Goal: Task Accomplishment & Management: Use online tool/utility

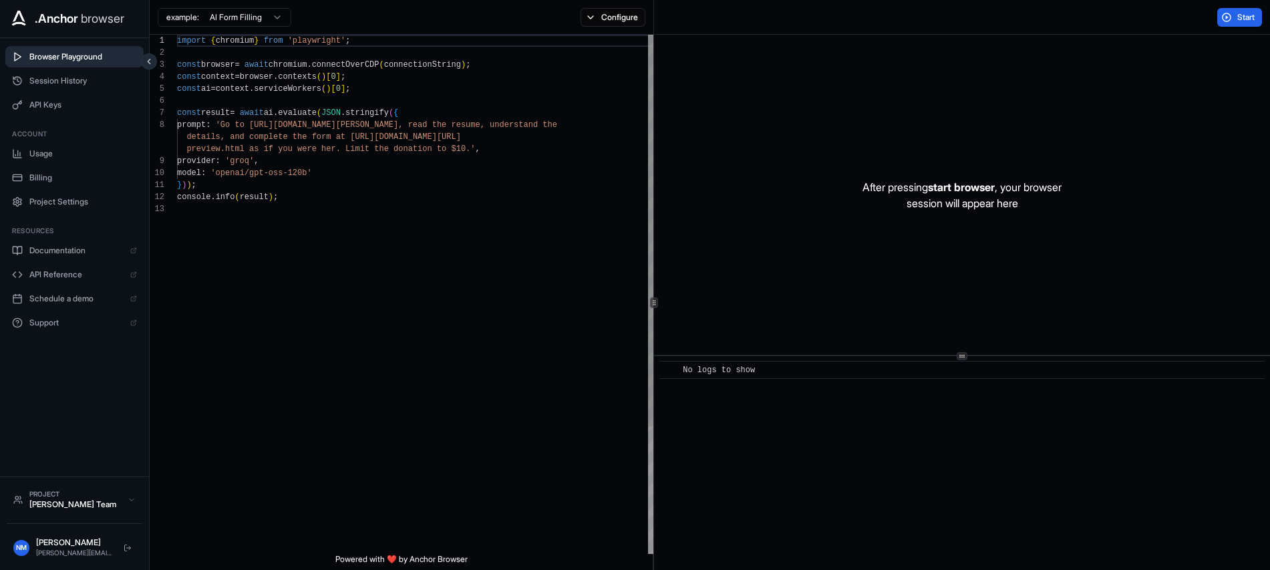
scroll to position [96, 0]
click at [70, 55] on span "Browser Playground" at bounding box center [83, 56] width 108 height 11
click at [330, 320] on div "import { chromium } from 'playwright' ; const browser = await chromium . connec…" at bounding box center [417, 378] width 480 height 687
click at [347, 271] on div "import { chromium } from 'playwright' ; const browser = await chromium . connec…" at bounding box center [417, 378] width 480 height 687
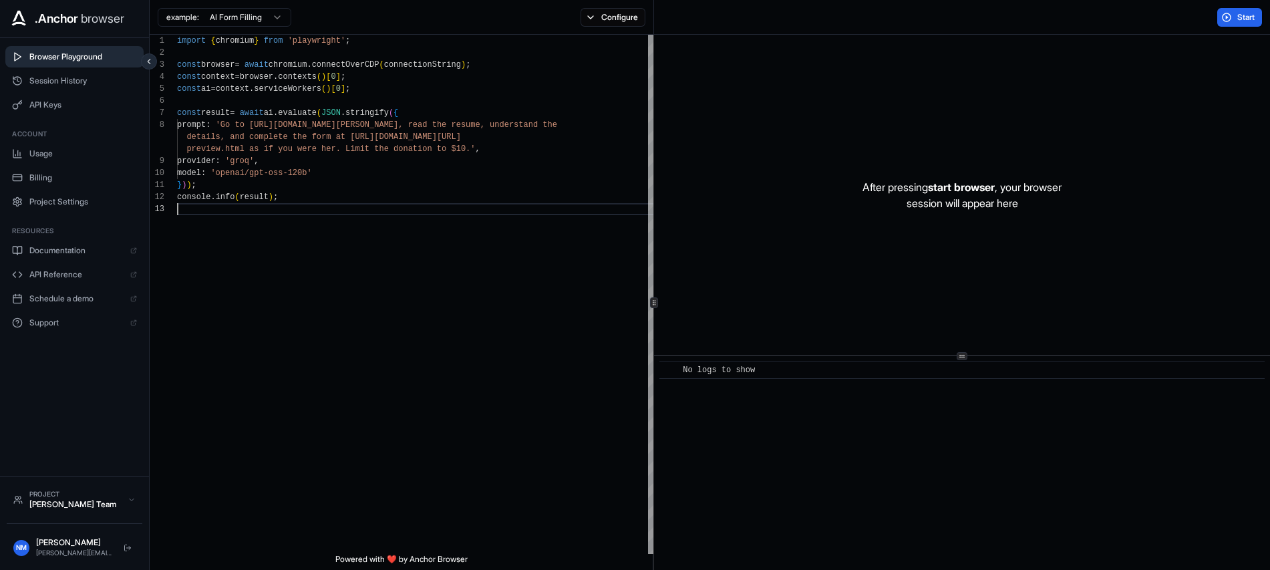
click at [87, 59] on span "Browser Playground" at bounding box center [83, 56] width 108 height 11
drag, startPoint x: 952, startPoint y: 299, endPoint x: 993, endPoint y: 273, distance: 48.9
click at [953, 299] on div "After pressing start browser , your browser session will appear here" at bounding box center [962, 195] width 616 height 320
click at [1245, 18] on span "Start" at bounding box center [1246, 17] width 19 height 11
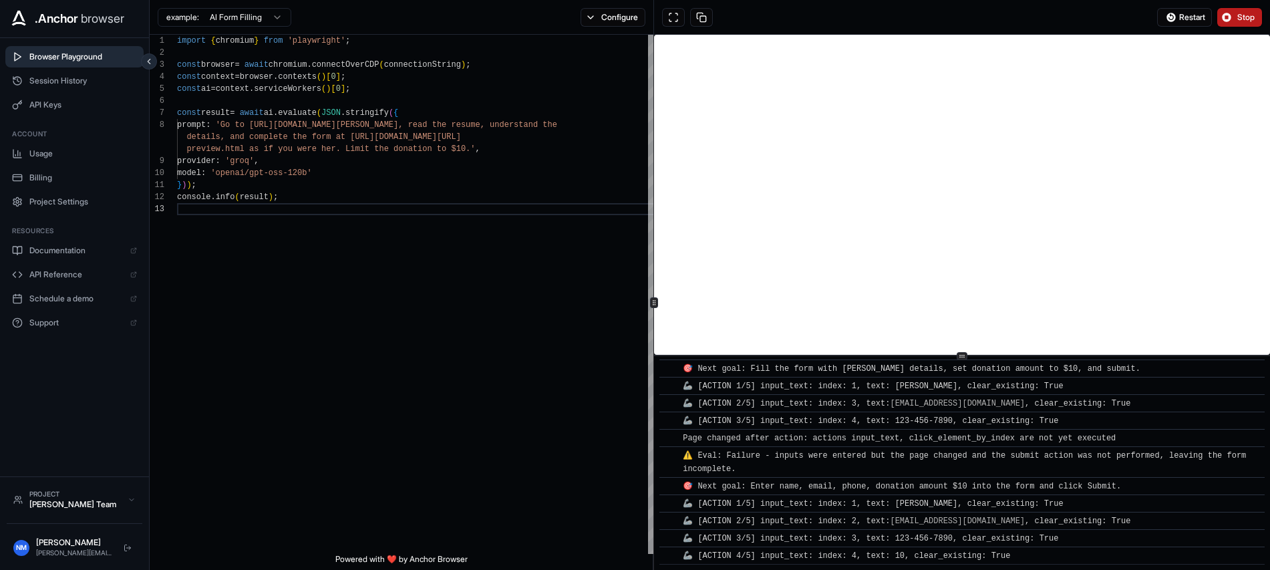
scroll to position [675, 0]
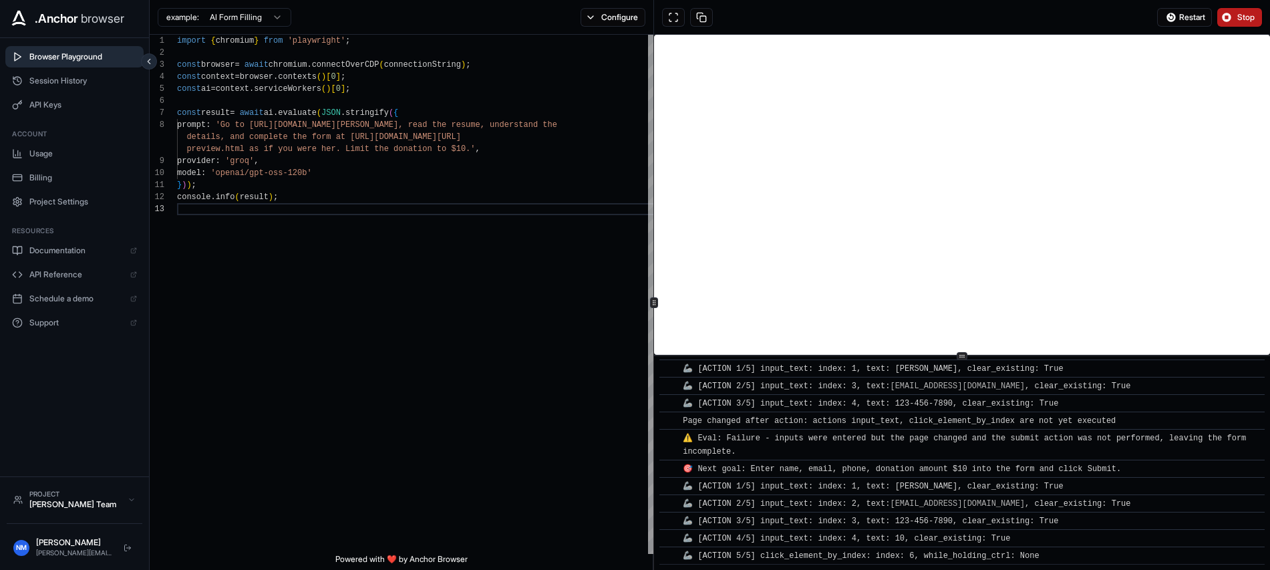
click at [1237, 17] on span "Stop" at bounding box center [1246, 17] width 19 height 11
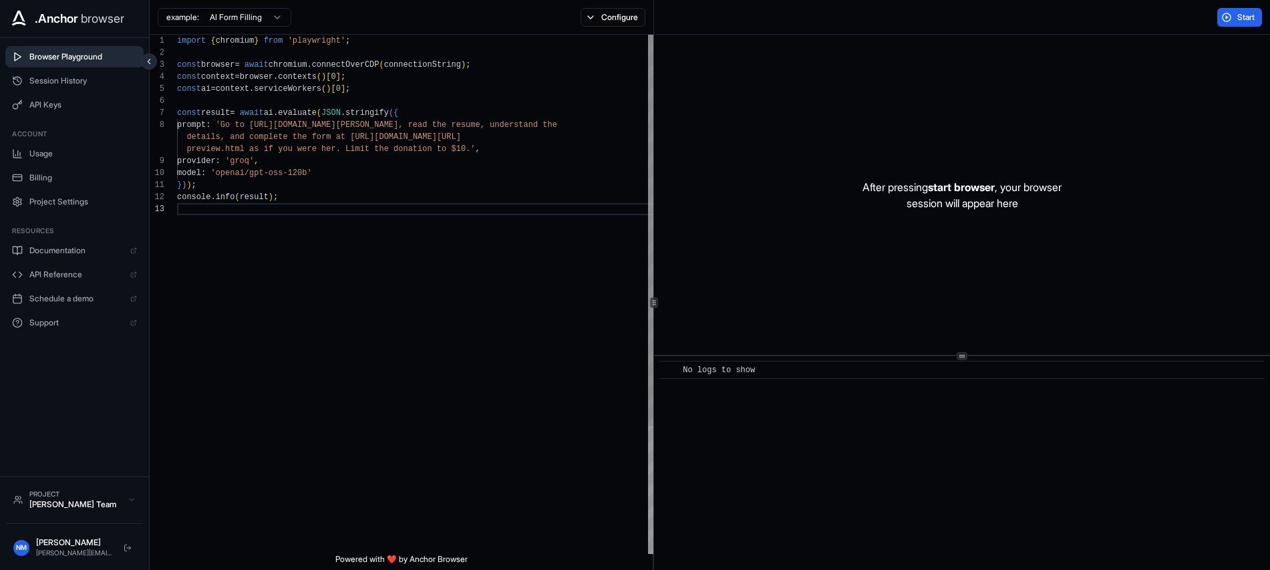
click at [390, 369] on div "import { chromium } from 'playwright' ; const browser = await chromium . connec…" at bounding box center [417, 378] width 480 height 687
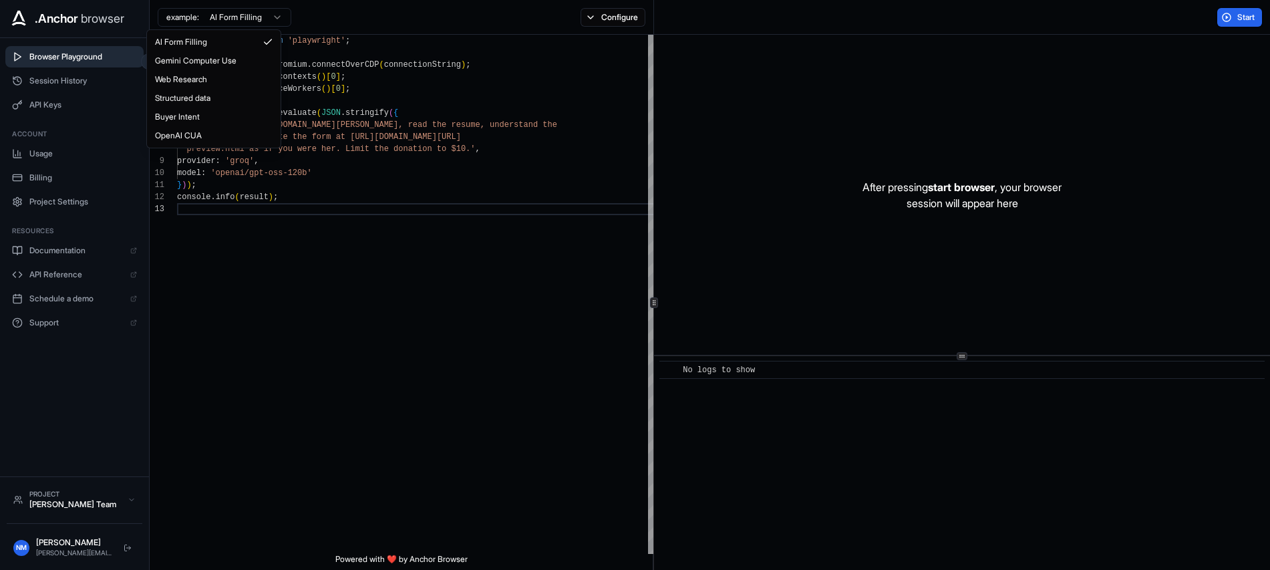
click at [236, 18] on html ".Anchor browser Browser Playground Session History API Keys Account Usage Billi…" at bounding box center [635, 285] width 1270 height 570
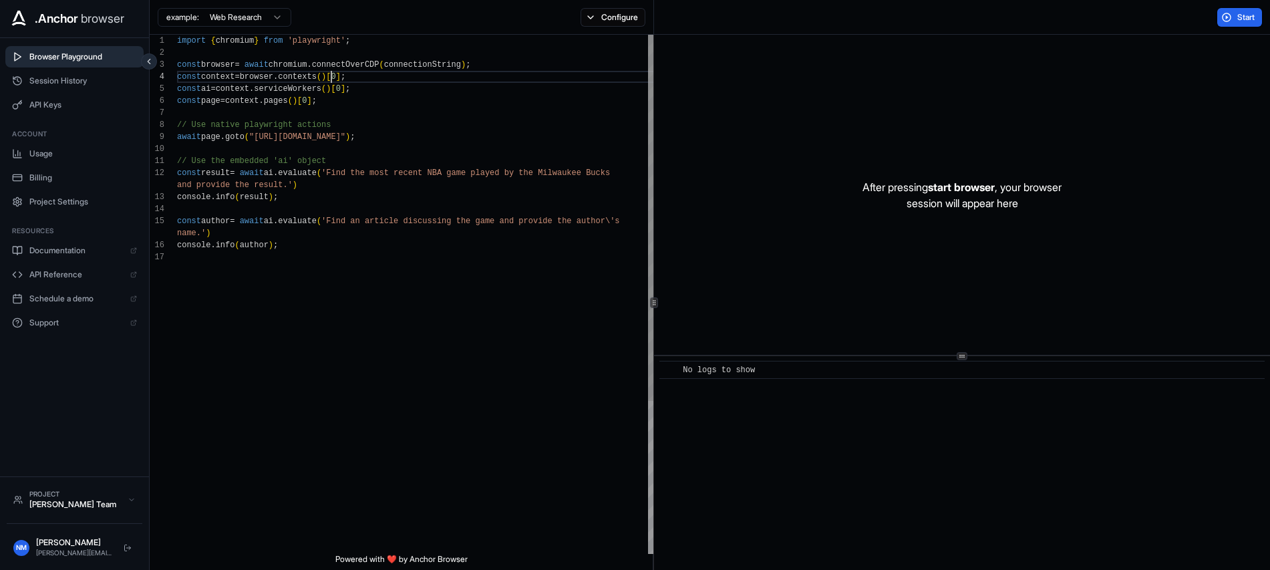
scroll to position [36, 0]
click at [318, 73] on div "import { chromium } from 'playwright' ; const browser = await chromium . connec…" at bounding box center [417, 402] width 480 height 735
click at [498, 359] on div "import { chromium } from 'playwright' ; const browser = await chromium . connec…" at bounding box center [417, 402] width 480 height 735
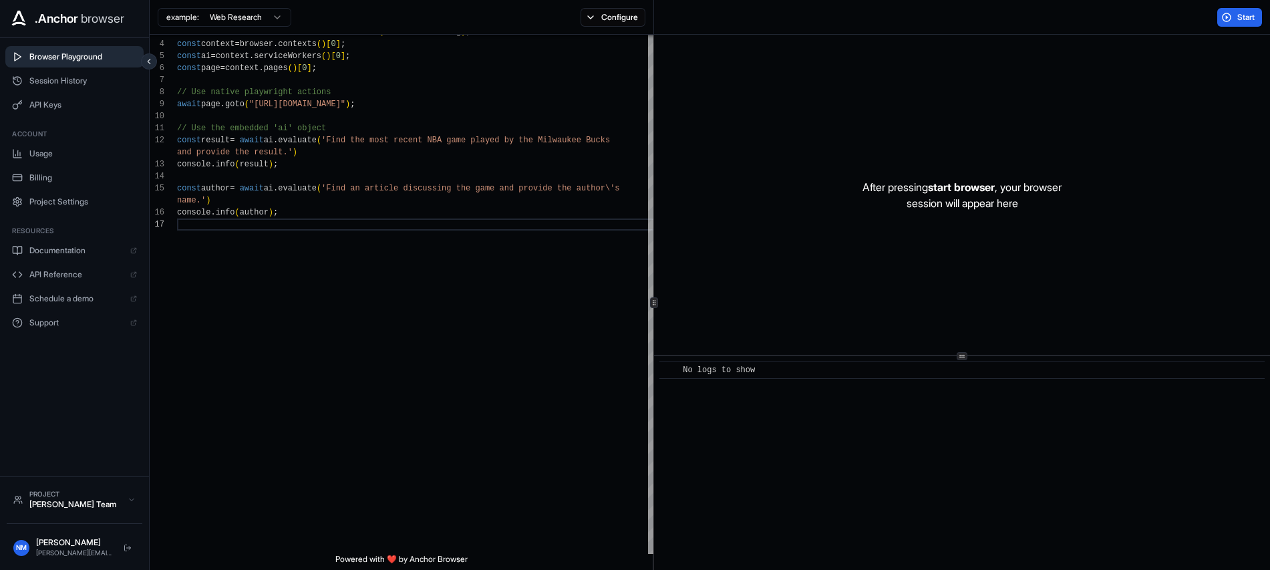
click at [255, 17] on html ".Anchor browser Browser Playground Session History API Keys Account Usage Billi…" at bounding box center [635, 285] width 1270 height 570
type textarea "**********"
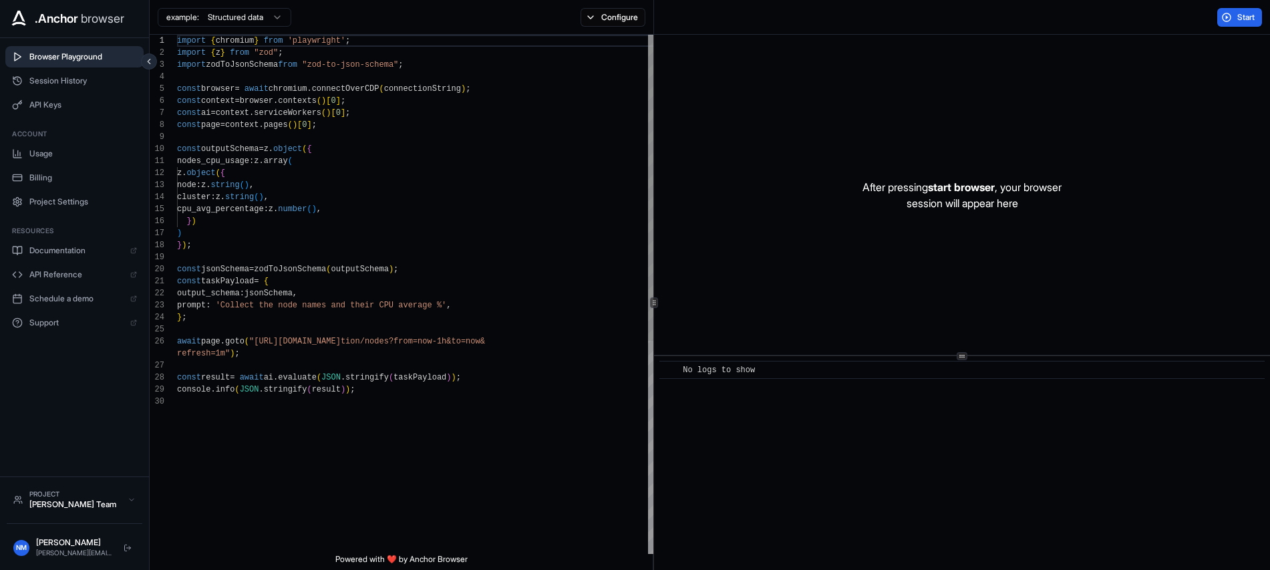
scroll to position [0, 0]
click at [61, 17] on span ".Anchor" at bounding box center [56, 18] width 43 height 19
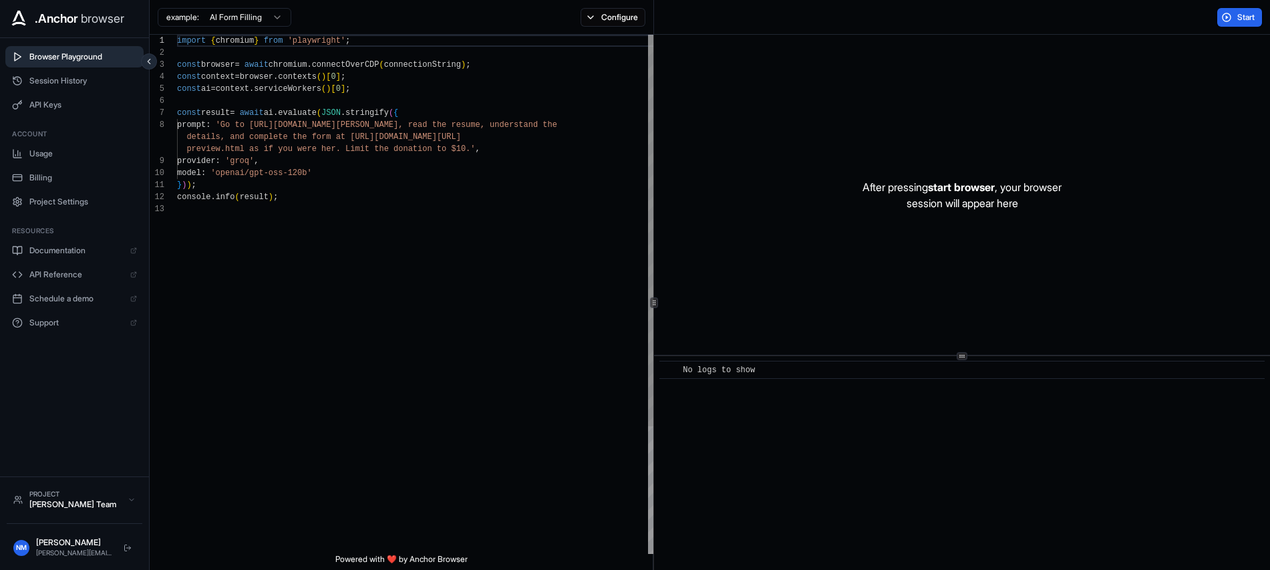
scroll to position [96, 0]
click at [25, 80] on button "Session History" at bounding box center [74, 80] width 138 height 21
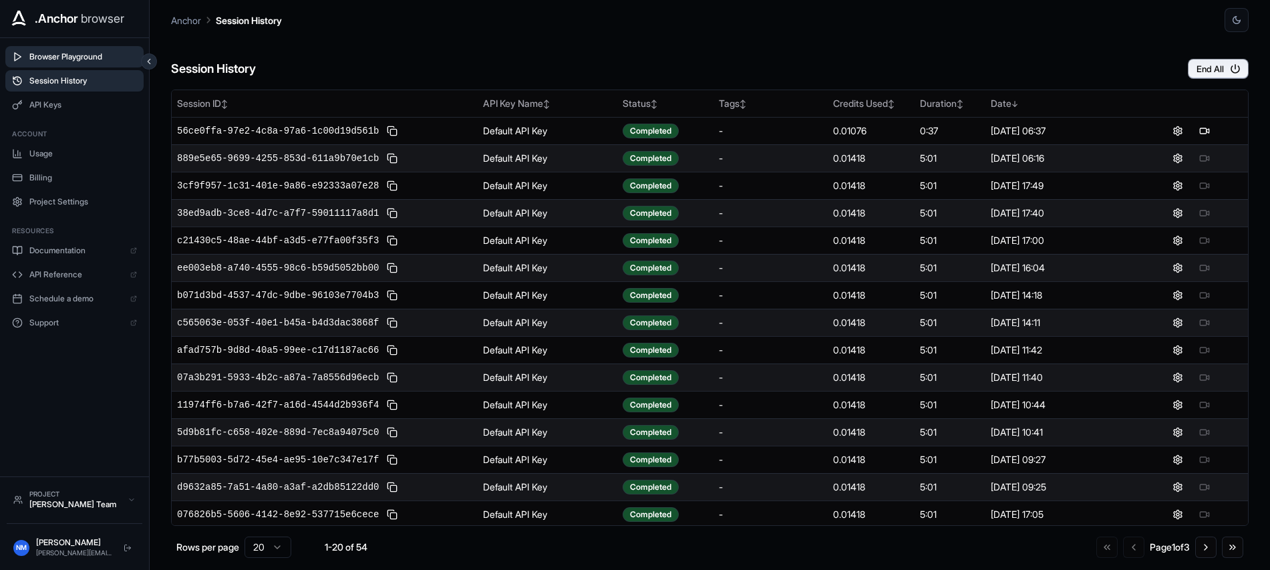
click at [45, 56] on span "Browser Playground" at bounding box center [83, 56] width 108 height 11
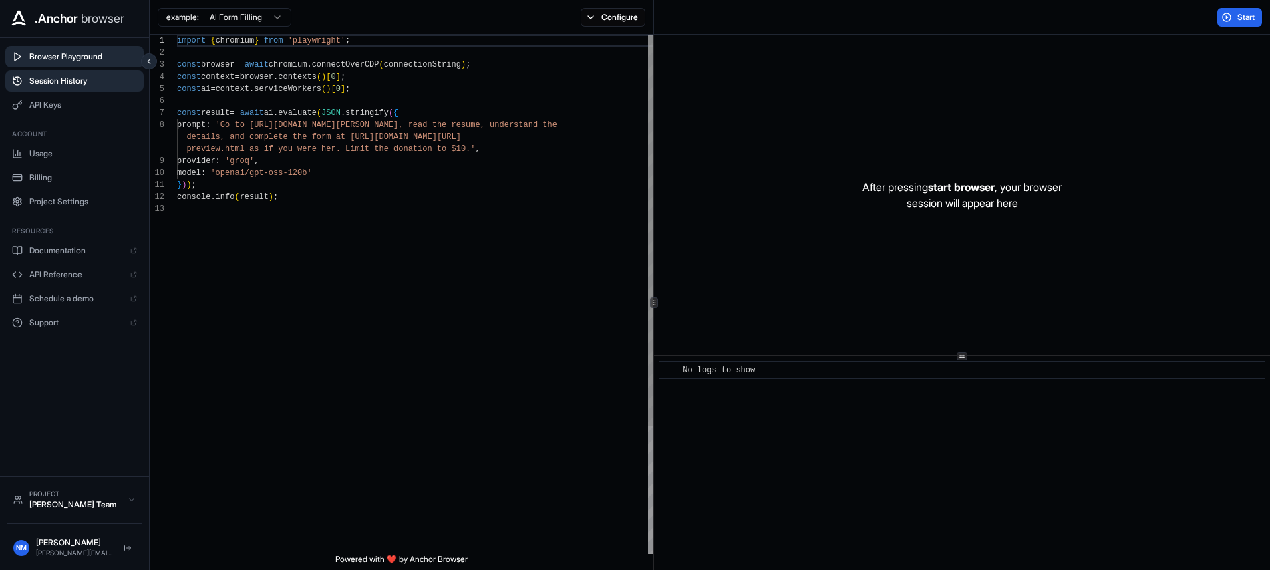
scroll to position [96, 0]
click at [43, 156] on span "Usage" at bounding box center [83, 153] width 108 height 11
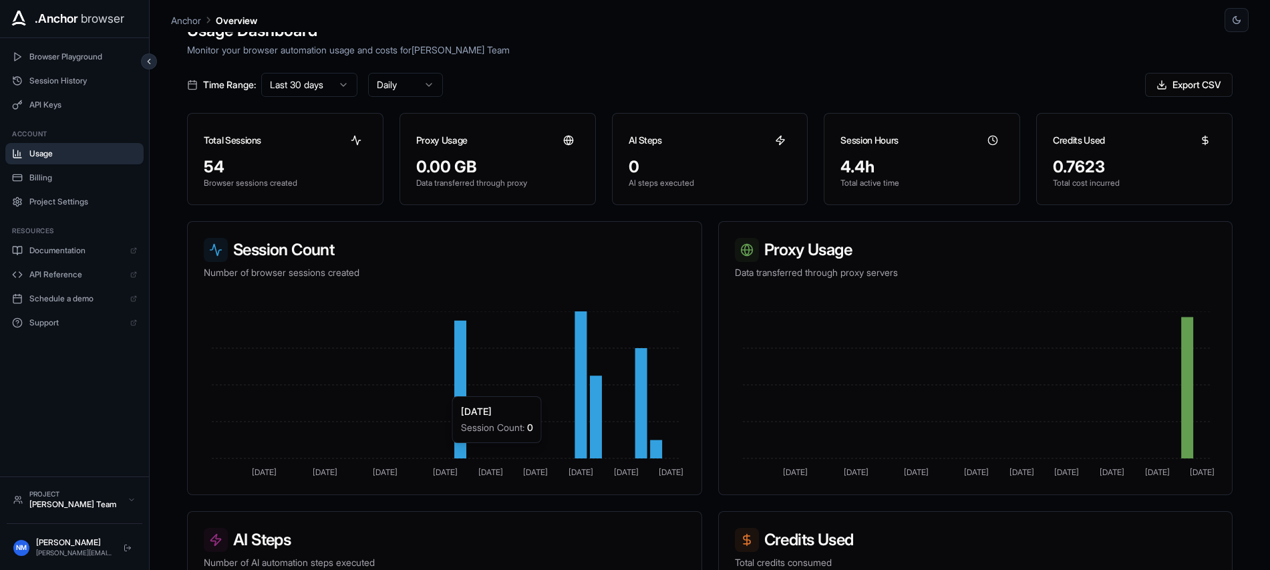
scroll to position [244, 0]
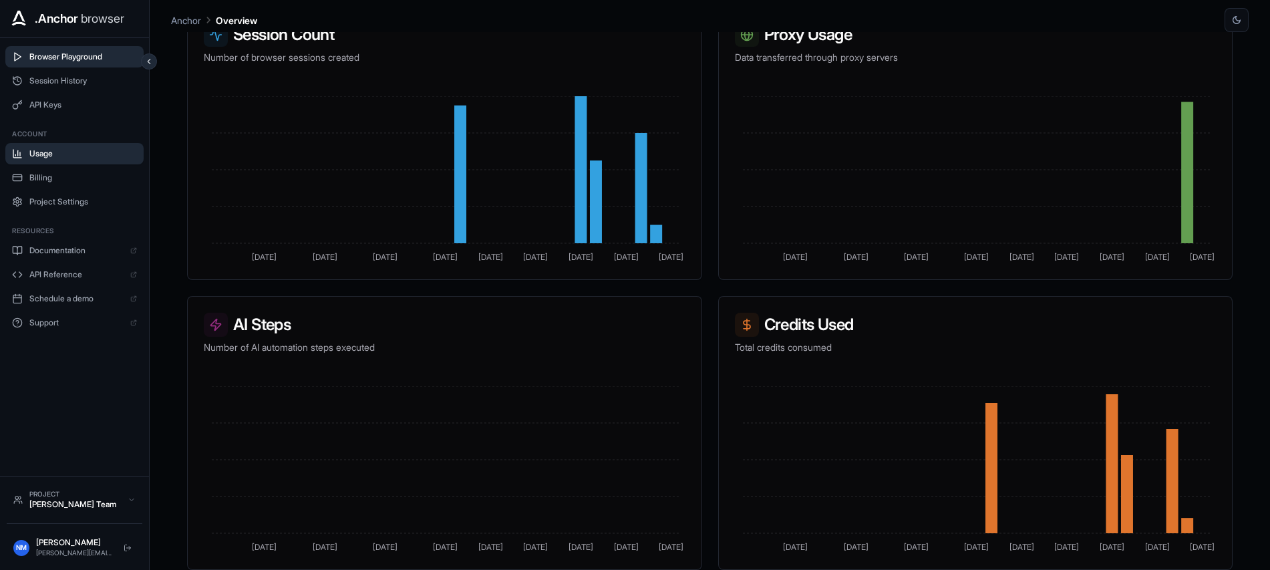
click at [57, 49] on button "Browser Playground" at bounding box center [74, 56] width 138 height 21
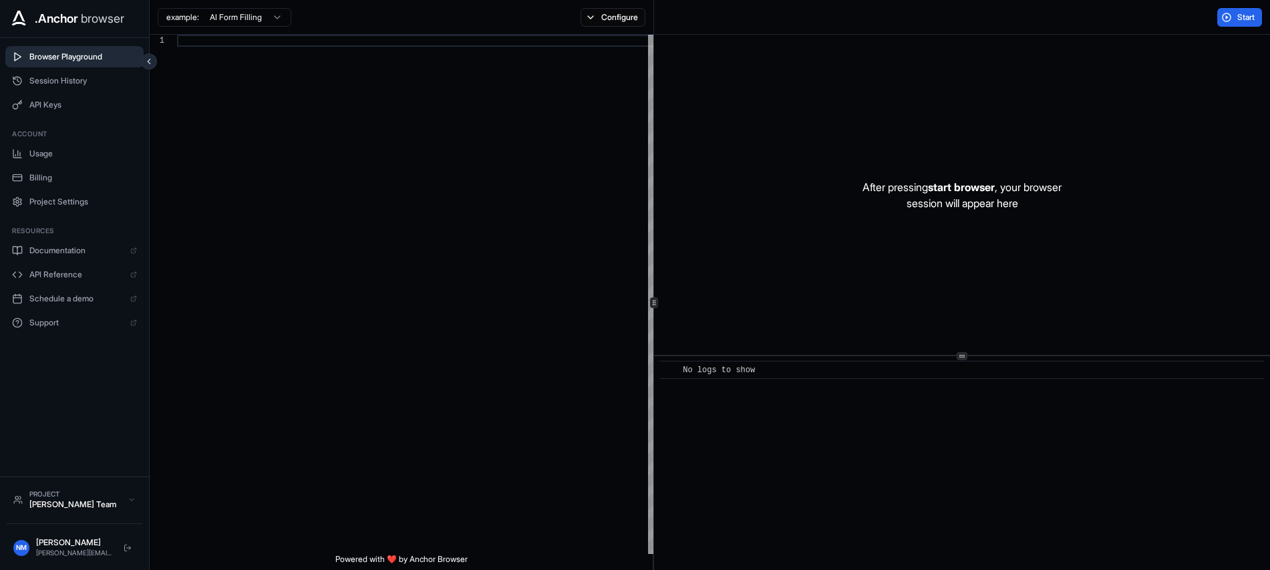
scroll to position [96, 0]
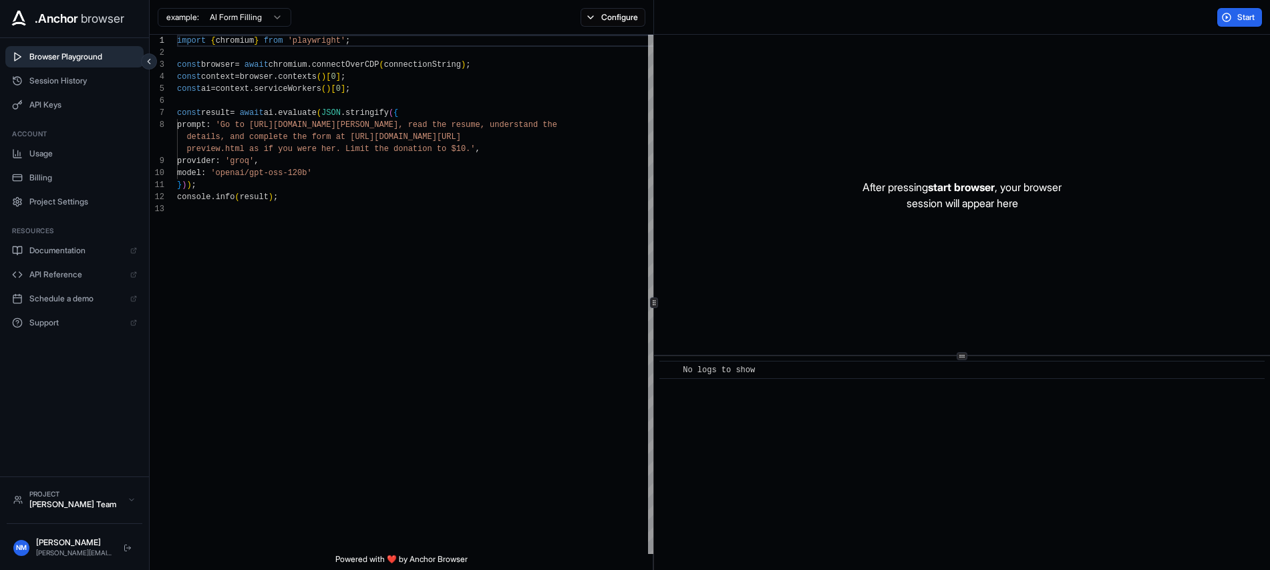
click at [176, 17] on html ".Anchor browser Browser Playground Session History API Keys Account Usage Billi…" at bounding box center [635, 285] width 1270 height 570
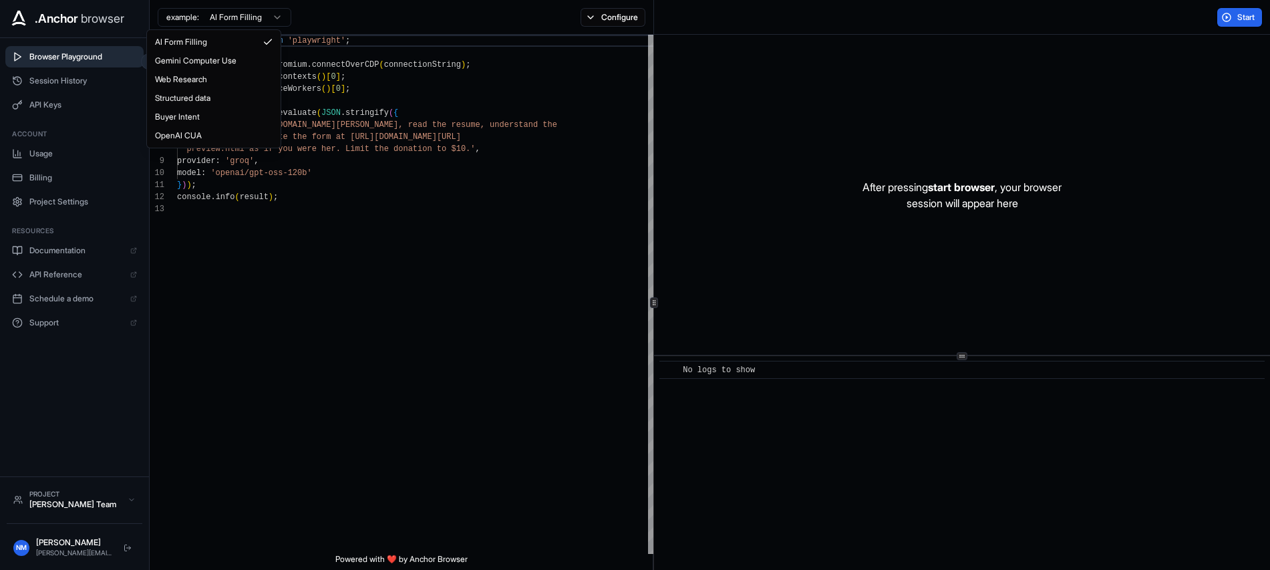
click at [176, 17] on html ".Anchor browser Browser Playground Session History API Keys Account Usage Billi…" at bounding box center [635, 285] width 1270 height 570
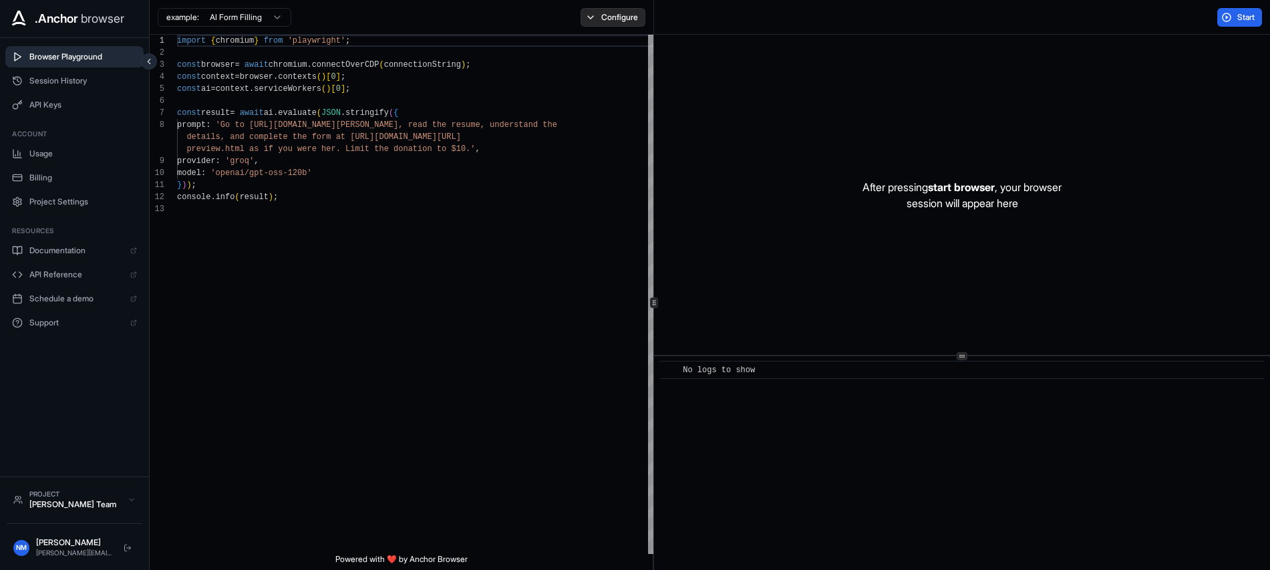
click at [587, 15] on button "Configure" at bounding box center [613, 17] width 65 height 19
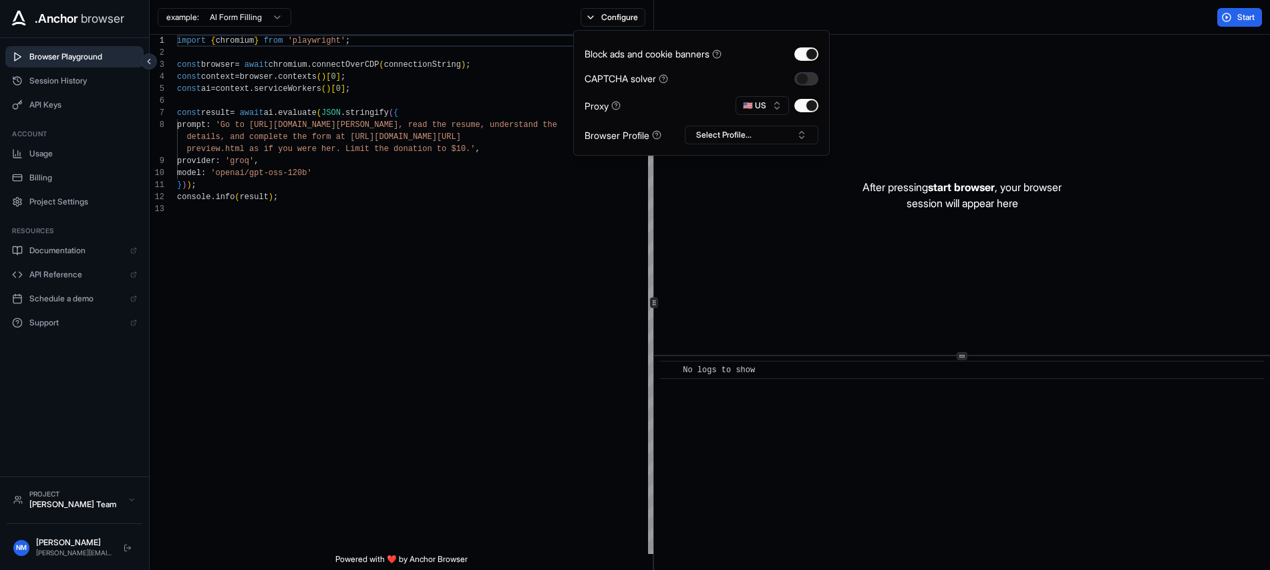
click at [805, 79] on button "button" at bounding box center [806, 78] width 24 height 13
click at [738, 136] on button "Select Profile..." at bounding box center [752, 135] width 134 height 19
click at [737, 136] on button "Select Profile..." at bounding box center [752, 135] width 134 height 19
click at [467, 22] on div "example: AI Form Filling Configure" at bounding box center [402, 17] width 504 height 35
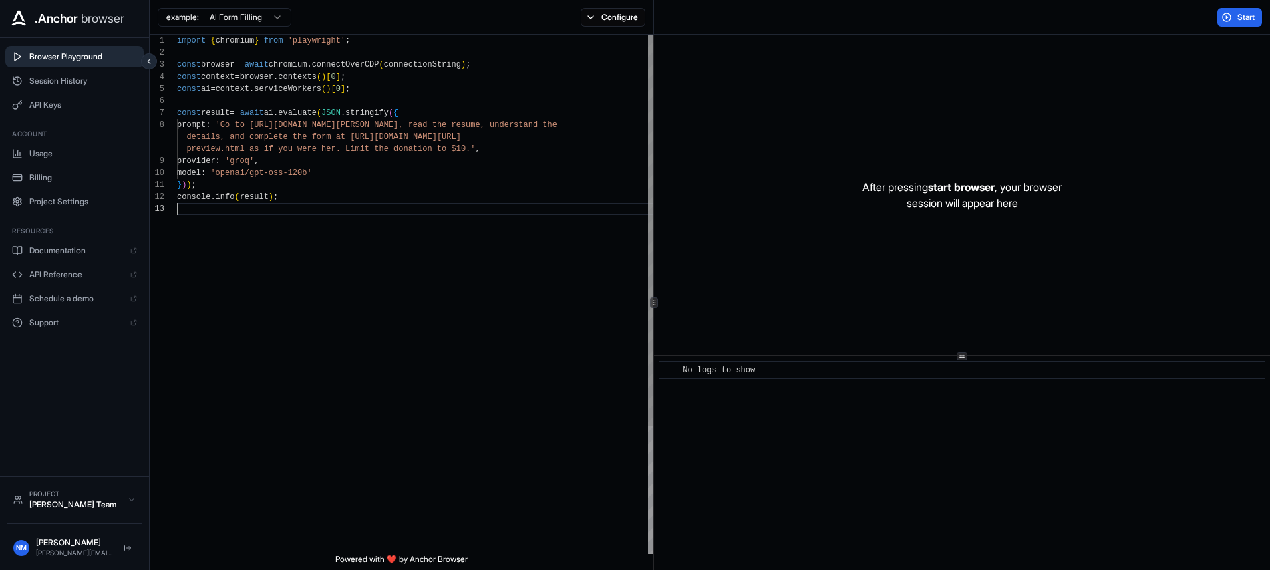
scroll to position [48, 0]
type textarea "**********"
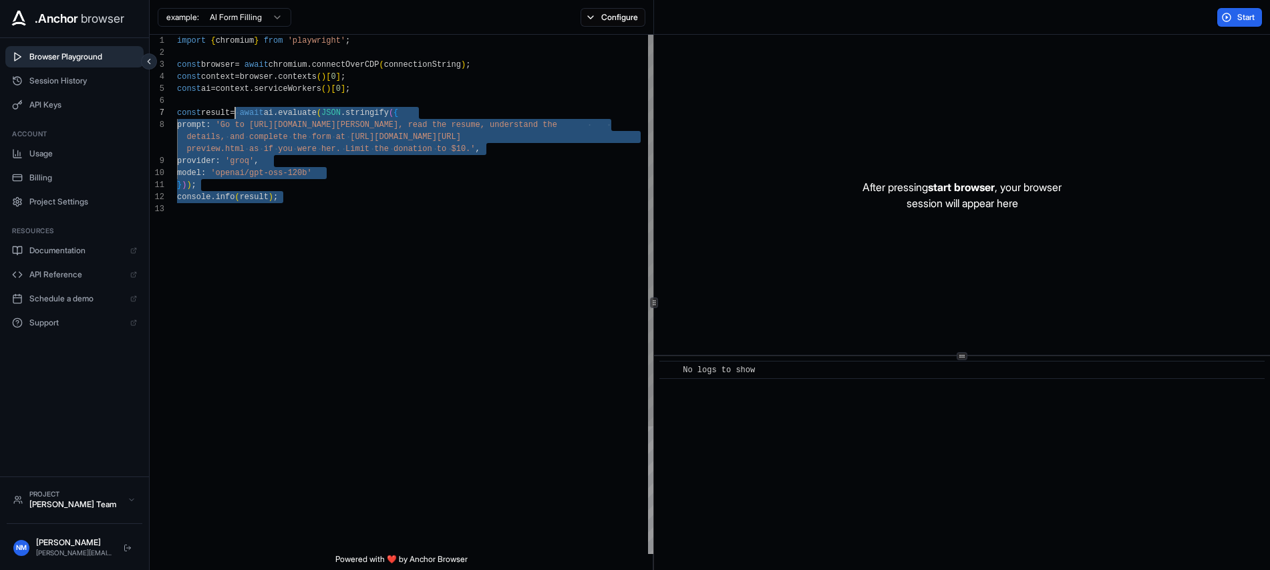
scroll to position [0, 0]
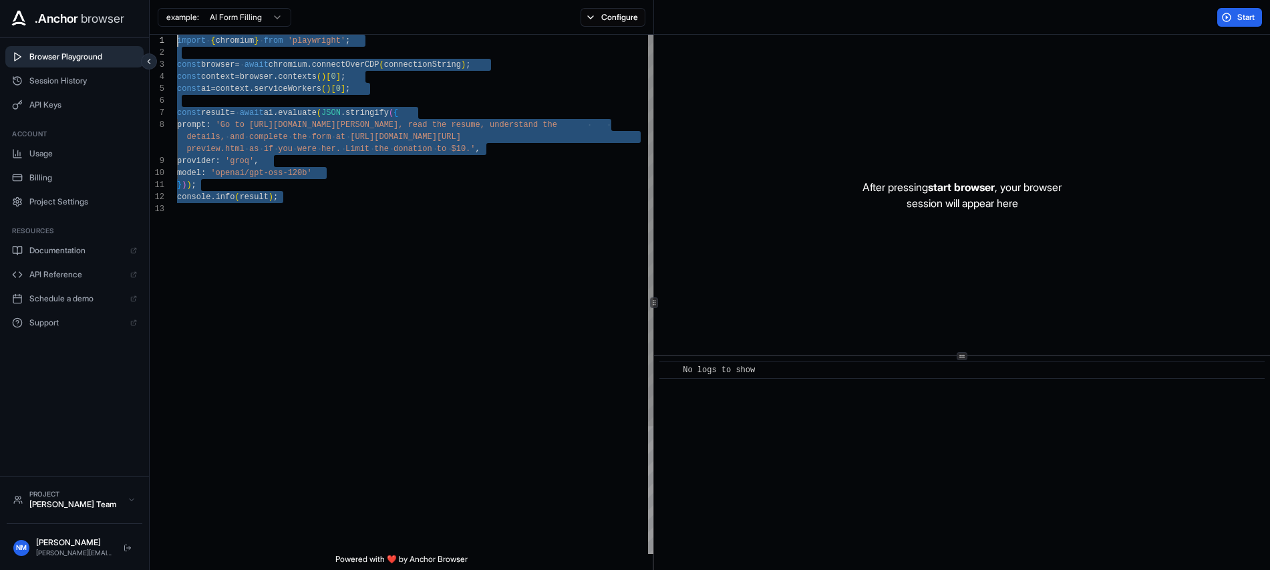
drag, startPoint x: 327, startPoint y: 238, endPoint x: 158, endPoint y: 16, distance: 278.4
click at [177, 35] on div "import { chromium } from 'playwright' ; const browser = await chromium . connec…" at bounding box center [417, 378] width 480 height 687
click at [63, 383] on div "Browser Playground Session History API Keys Account Usage Billing Project Setti…" at bounding box center [74, 257] width 149 height 438
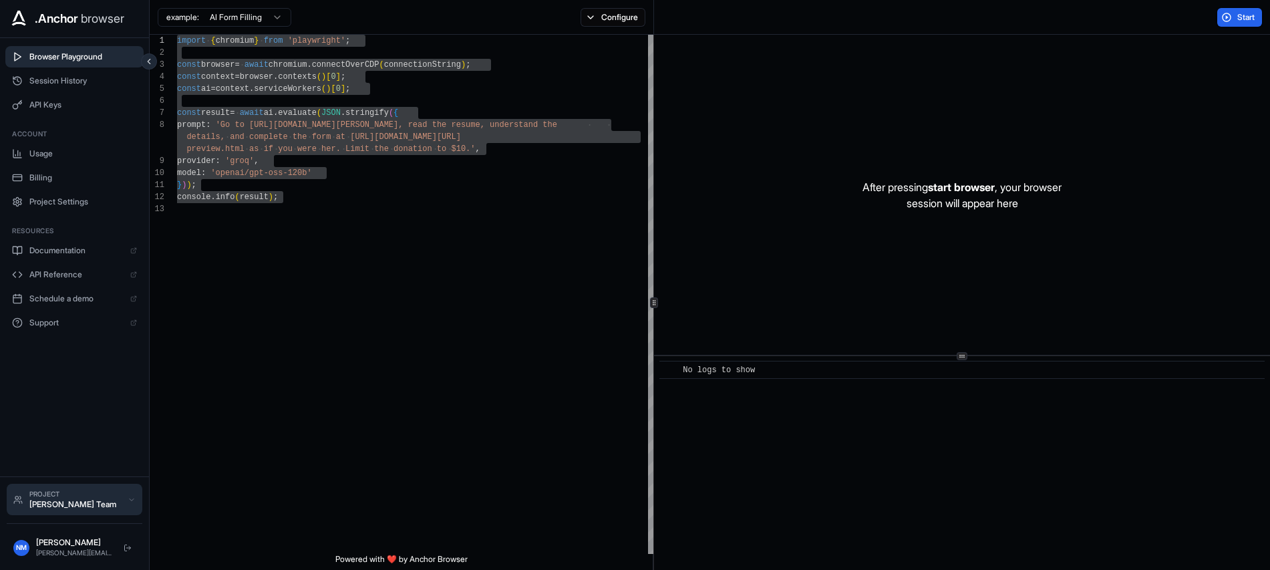
click at [128, 498] on icon at bounding box center [132, 500] width 8 height 8
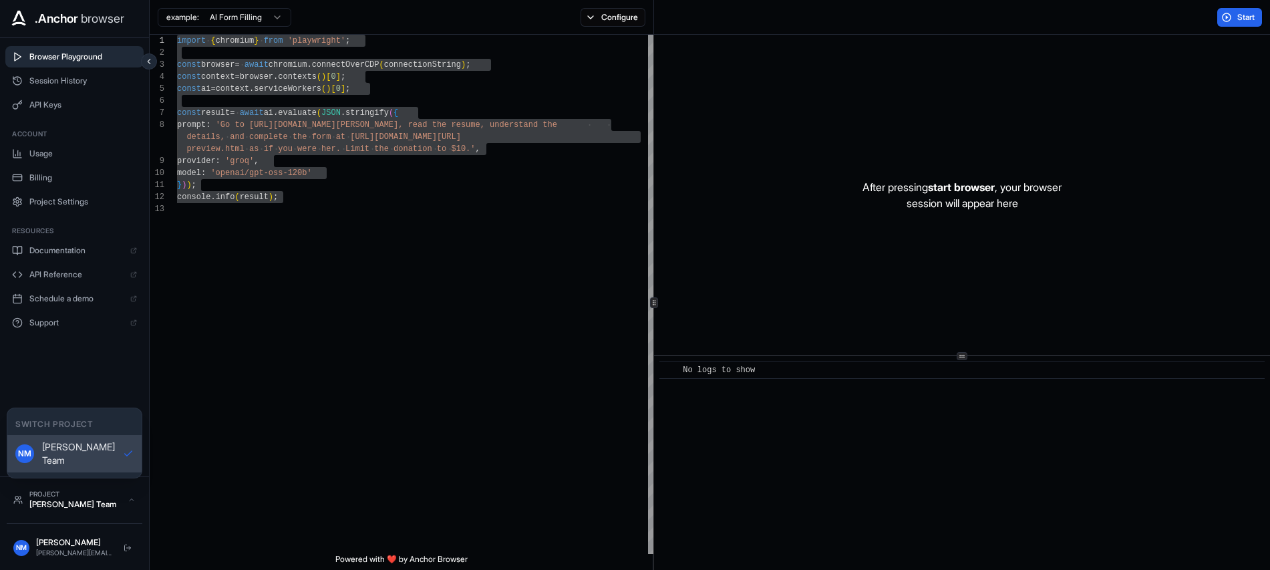
click at [36, 446] on button "NM Nick Matthews Team" at bounding box center [74, 453] width 134 height 37
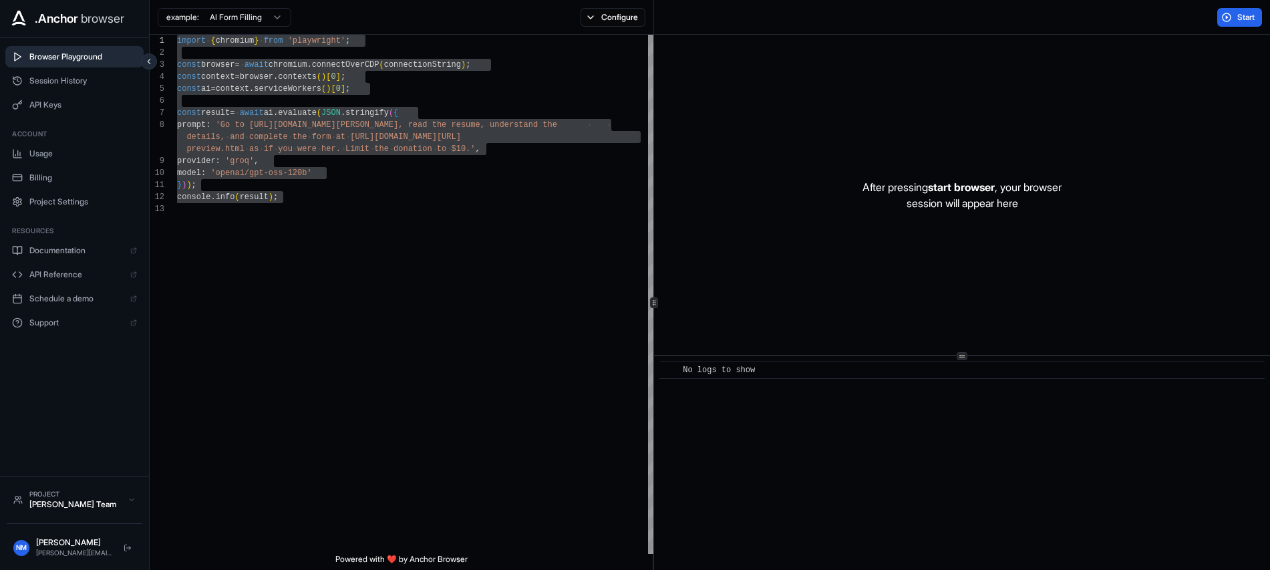
click at [55, 365] on div "Browser Playground Session History API Keys Account Usage Billing Project Setti…" at bounding box center [74, 257] width 149 height 438
click at [62, 201] on span "Project Settings" at bounding box center [83, 201] width 108 height 11
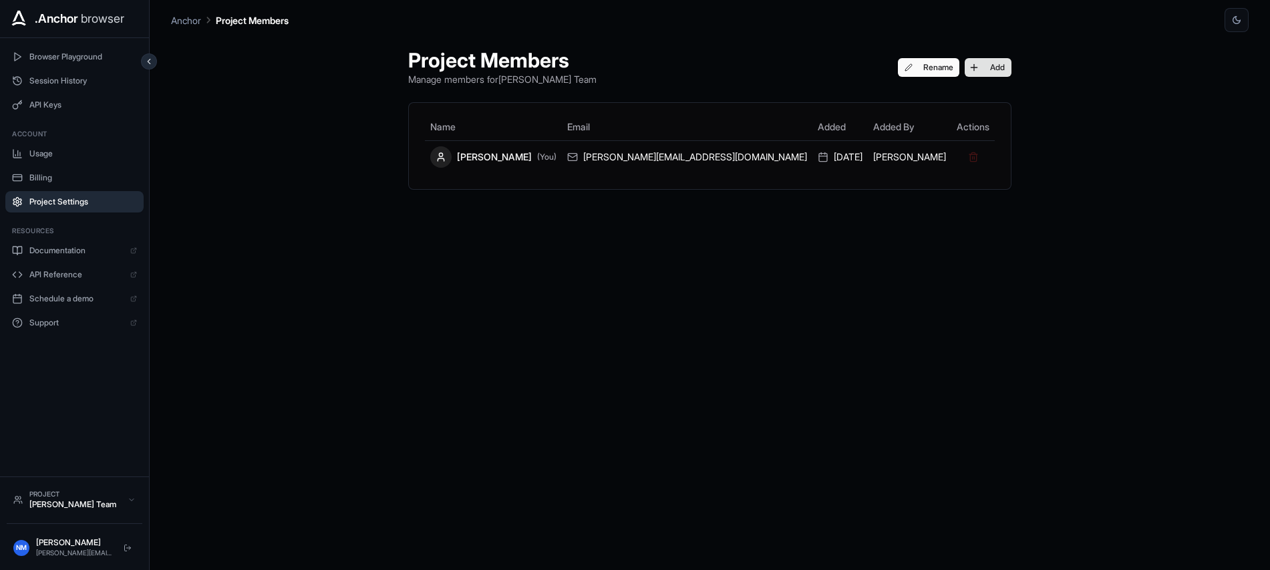
click at [965, 70] on button "Add" at bounding box center [988, 67] width 47 height 19
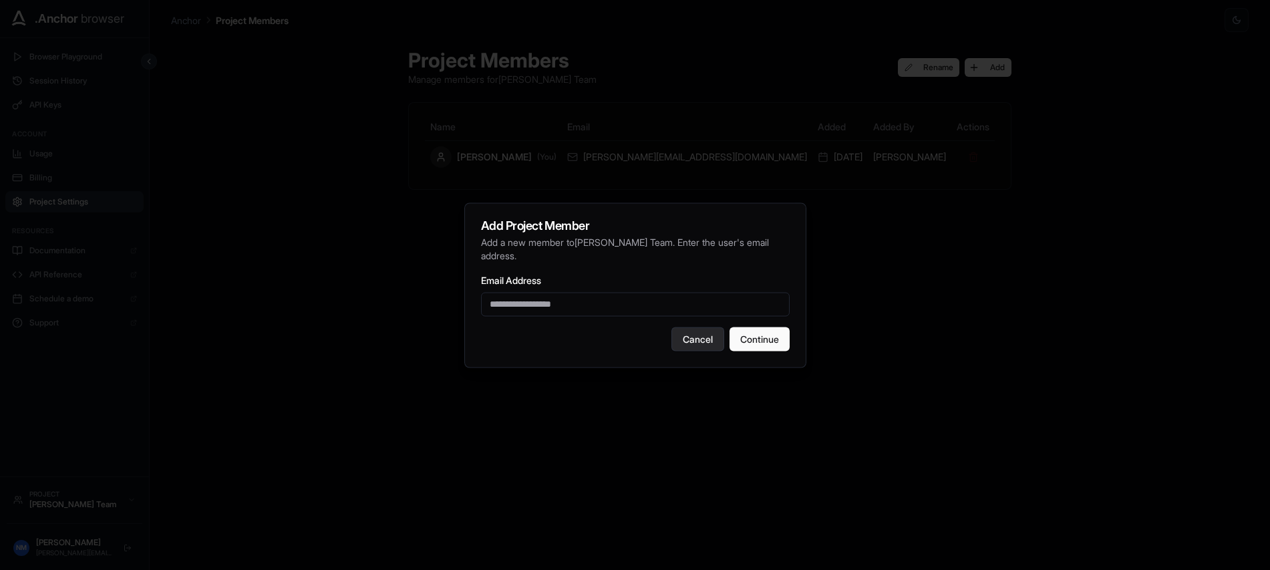
click at [689, 333] on button "Cancel" at bounding box center [697, 339] width 53 height 24
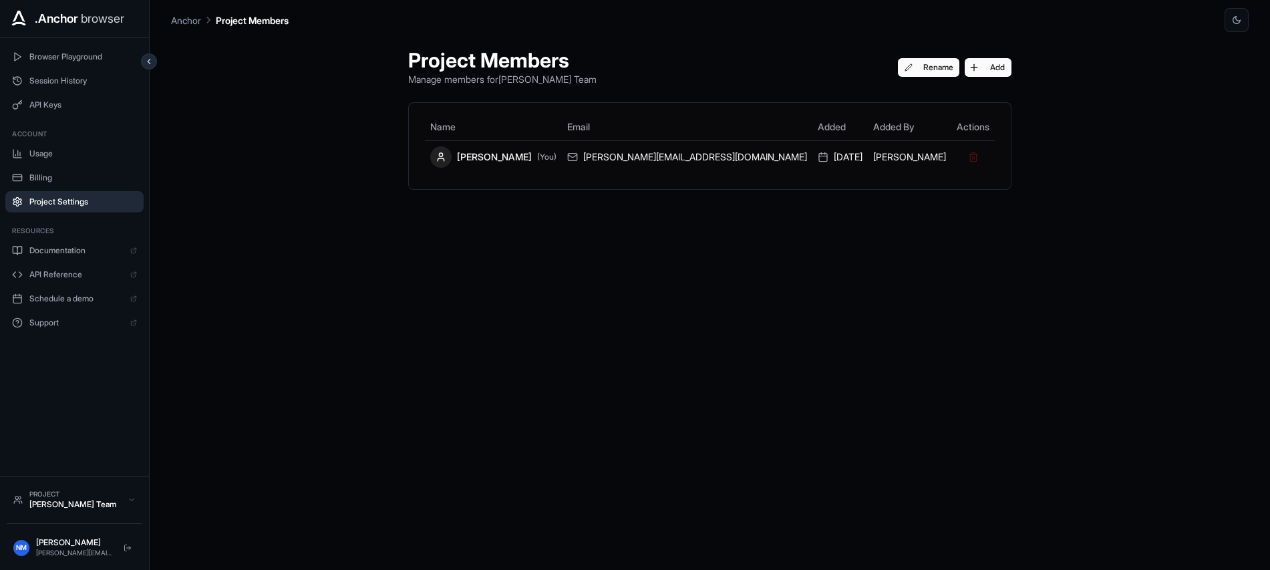
click at [271, 110] on div "Project Members Manage members for Nick Matthews Team Rename Add Name Email Add…" at bounding box center [710, 301] width 1078 height 538
click at [71, 55] on span "Browser Playground" at bounding box center [83, 56] width 108 height 11
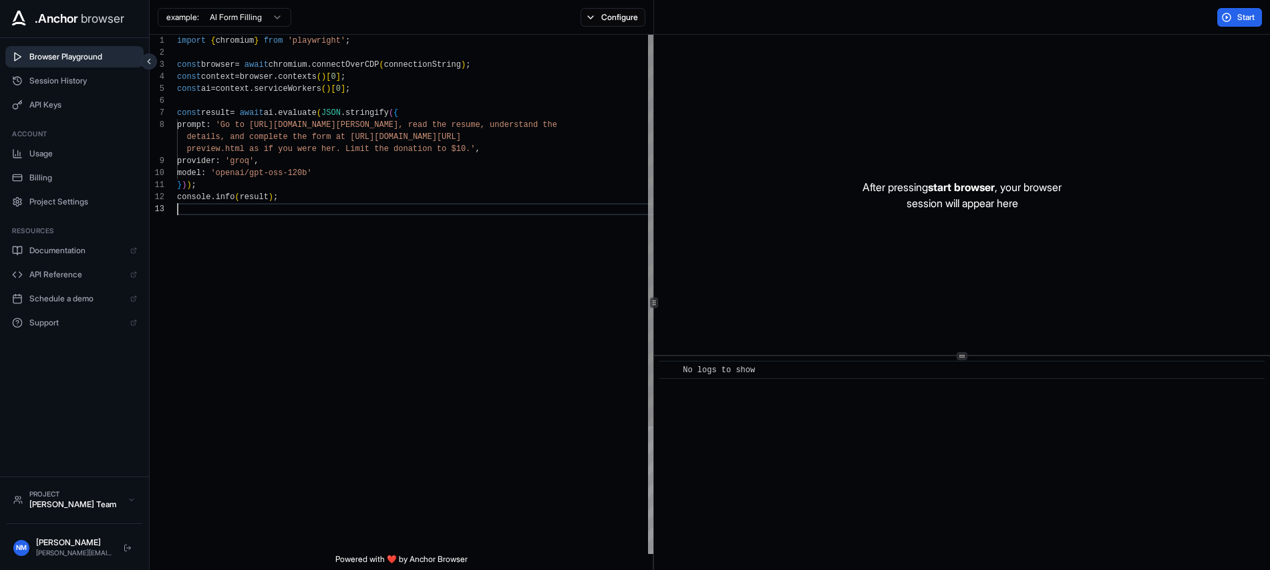
scroll to position [48, 0]
drag, startPoint x: 238, startPoint y: 323, endPoint x: 247, endPoint y: 311, distance: 14.8
click at [238, 323] on div "import { chromium } from 'playwright' ; const browser = await chromium . connec…" at bounding box center [417, 378] width 480 height 687
click at [253, 23] on html ".Anchor browser Browser Playground Session History API Keys Account Usage Billi…" at bounding box center [635, 285] width 1270 height 570
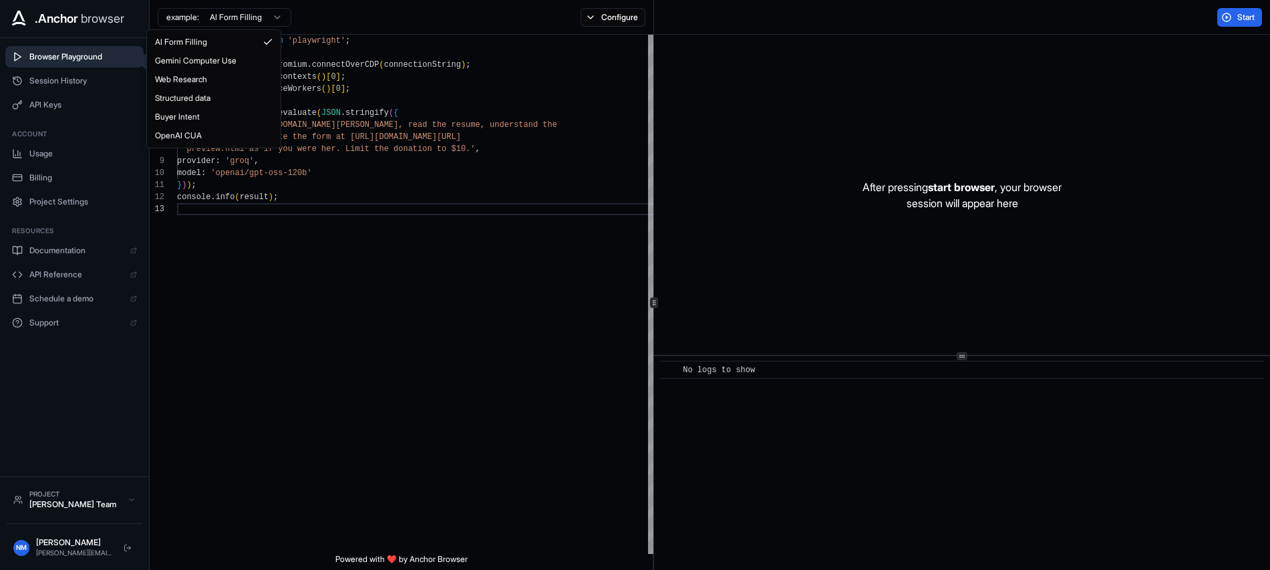
type textarea "**********"
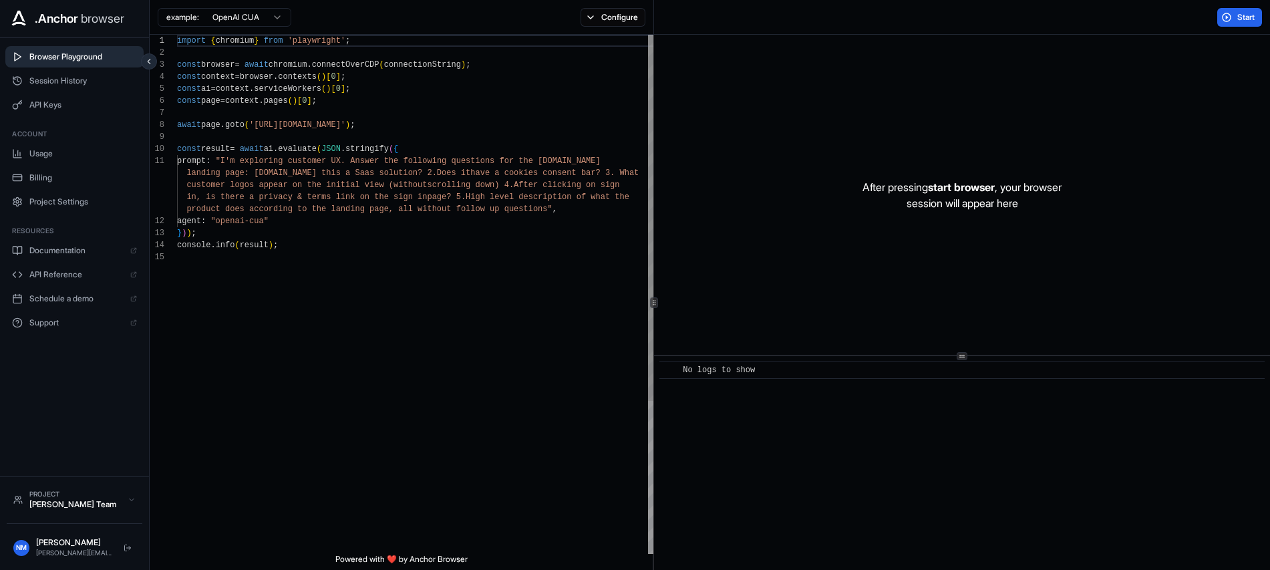
scroll to position [0, 0]
click at [218, 19] on html ".Anchor browser Browser Playground Session History API Keys Account Usage Billi…" at bounding box center [635, 285] width 1270 height 570
click at [270, 21] on html ".Anchor browser Browser Playground Session History API Keys Account Usage Billi…" at bounding box center [635, 285] width 1270 height 570
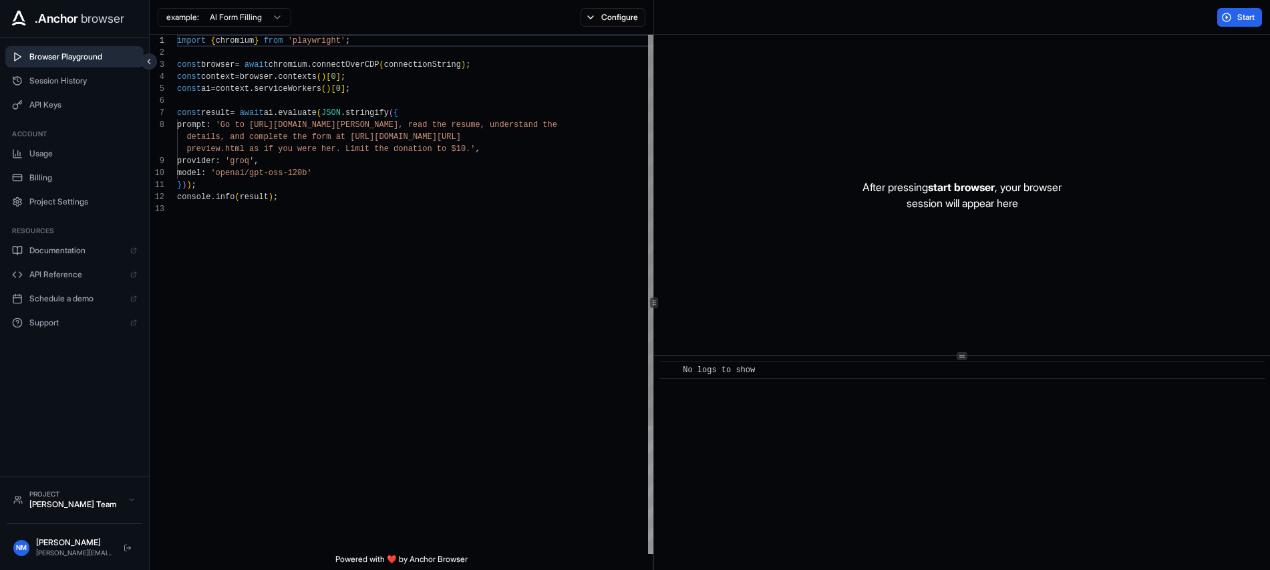
scroll to position [96, 0]
type textarea "**********"
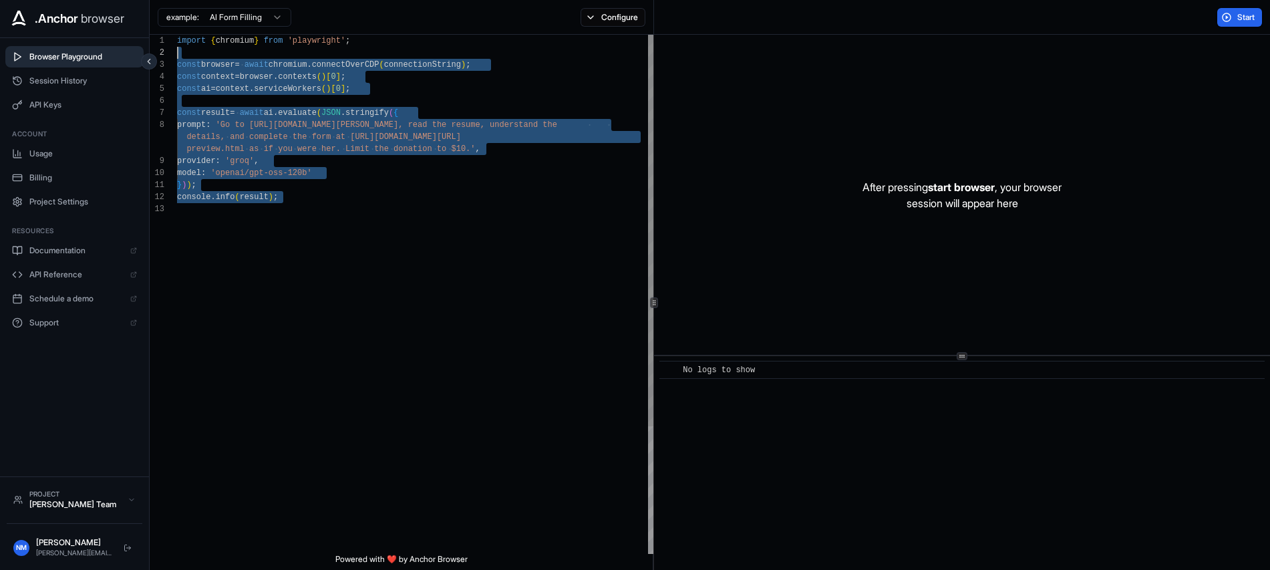
scroll to position [0, 0]
drag, startPoint x: 351, startPoint y: 227, endPoint x: 156, endPoint y: 27, distance: 279.7
click at [177, 35] on div "import { chromium } from 'playwright' ; const browser = await chromium . connec…" at bounding box center [417, 378] width 480 height 687
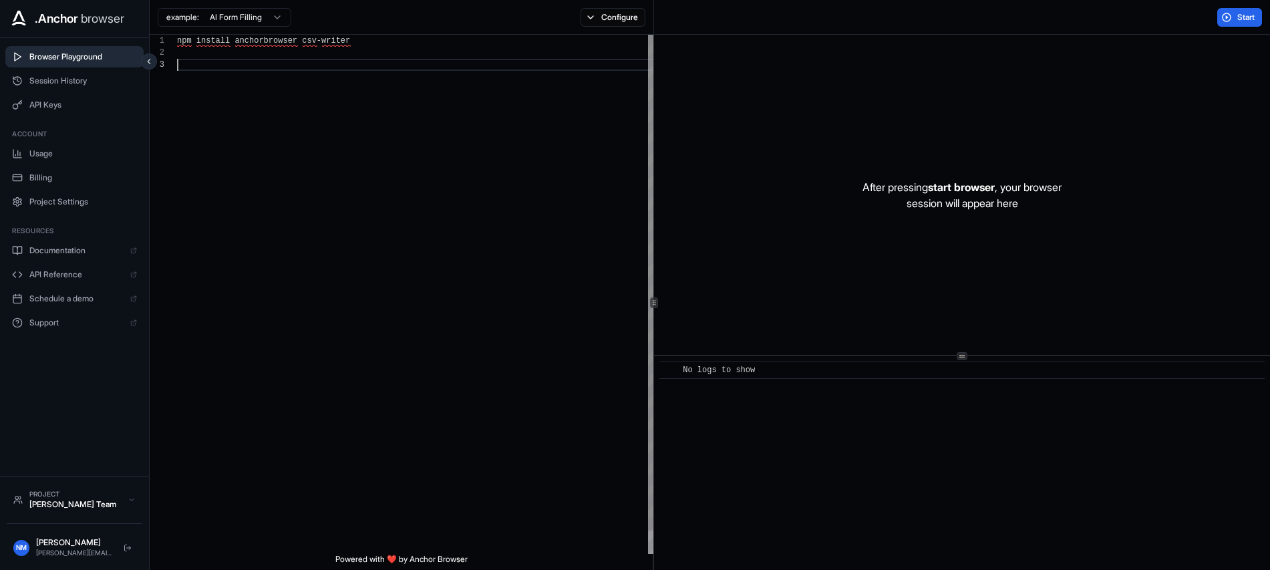
scroll to position [24, 0]
type textarea "**********"
click at [1244, 15] on span "Start" at bounding box center [1246, 17] width 19 height 11
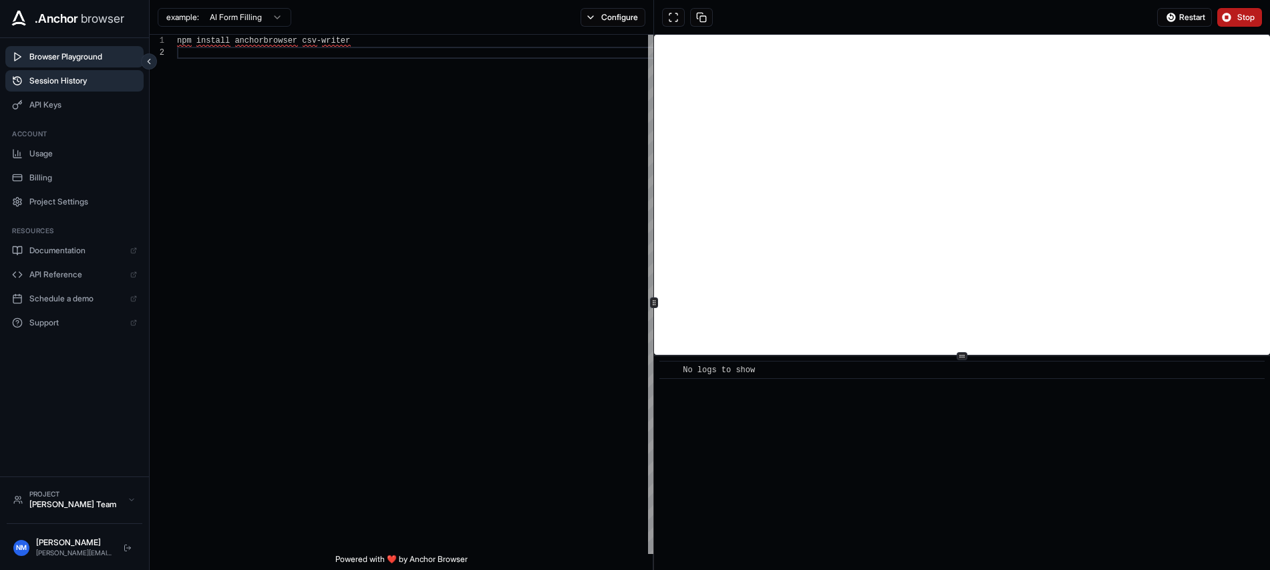
click at [55, 77] on span "Session History" at bounding box center [83, 80] width 108 height 11
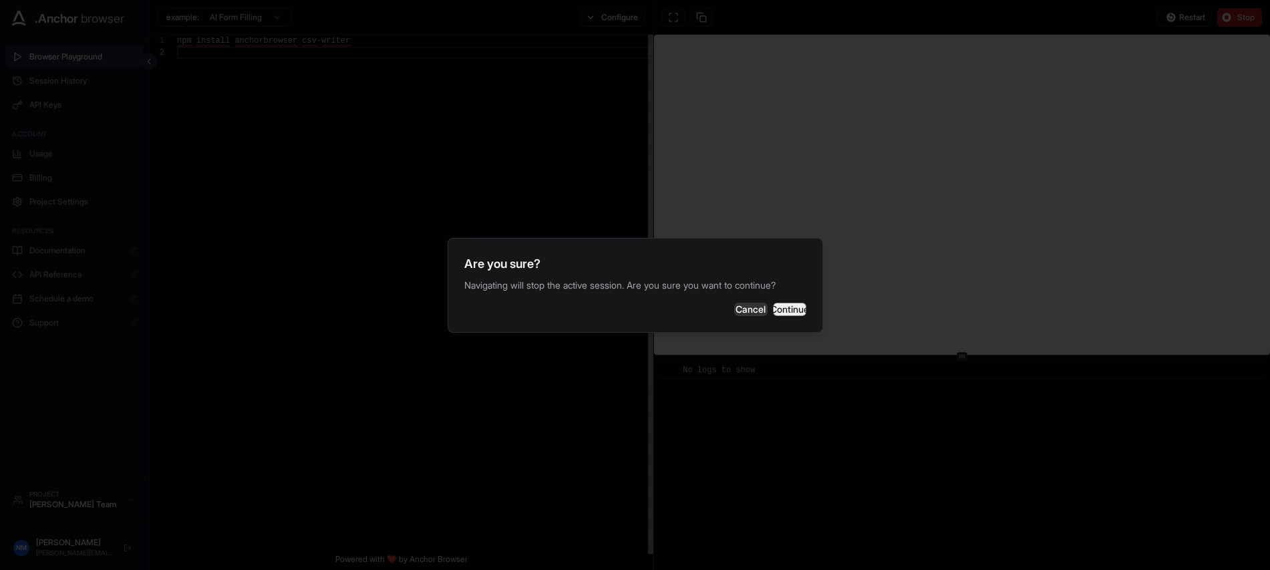
click at [773, 310] on button "Continue" at bounding box center [789, 309] width 33 height 13
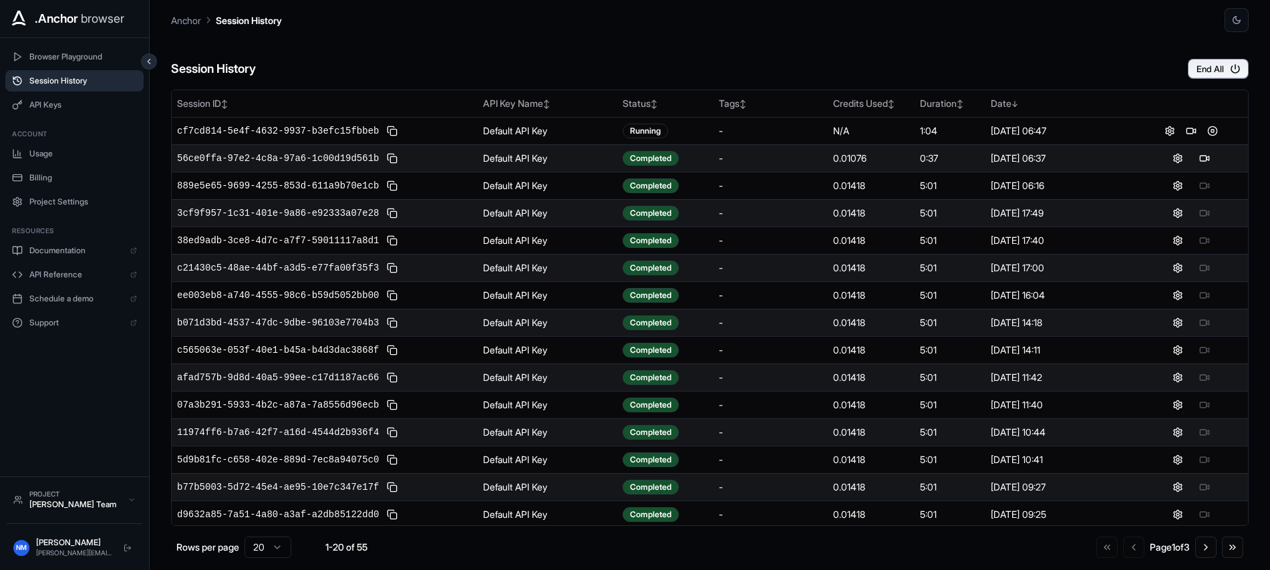
drag, startPoint x: 371, startPoint y: 41, endPoint x: 411, endPoint y: 43, distance: 40.1
click at [371, 41] on div "Session History End All" at bounding box center [710, 55] width 1078 height 47
click at [60, 57] on span "Browser Playground" at bounding box center [83, 56] width 108 height 11
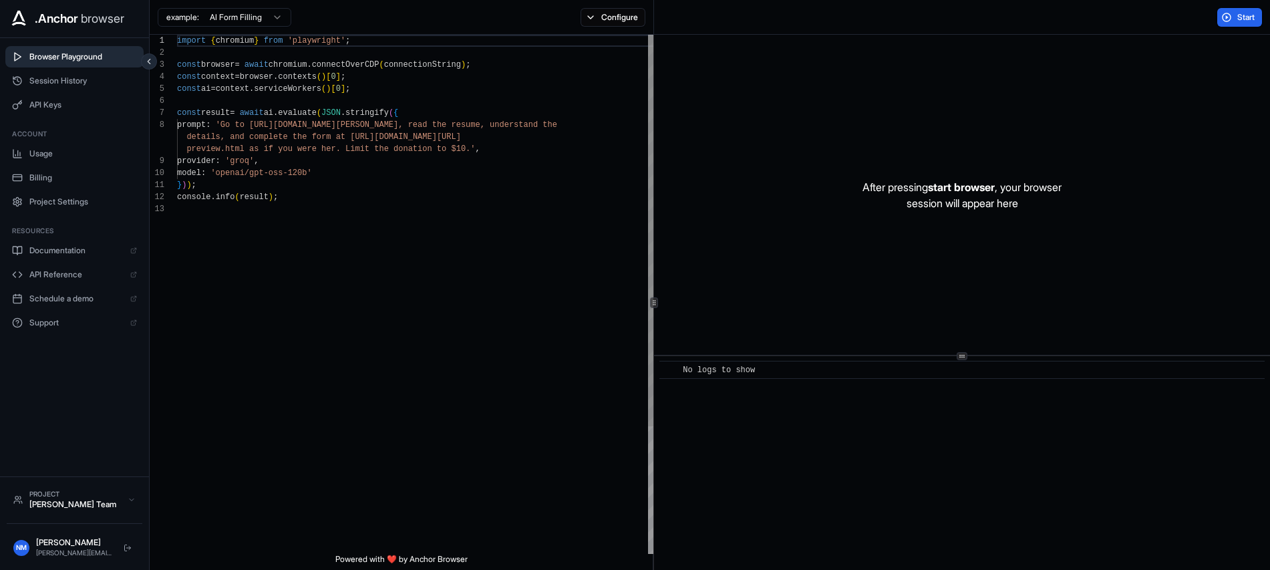
scroll to position [96, 0]
click at [90, 507] on div "[PERSON_NAME] Team" at bounding box center [75, 504] width 92 height 11
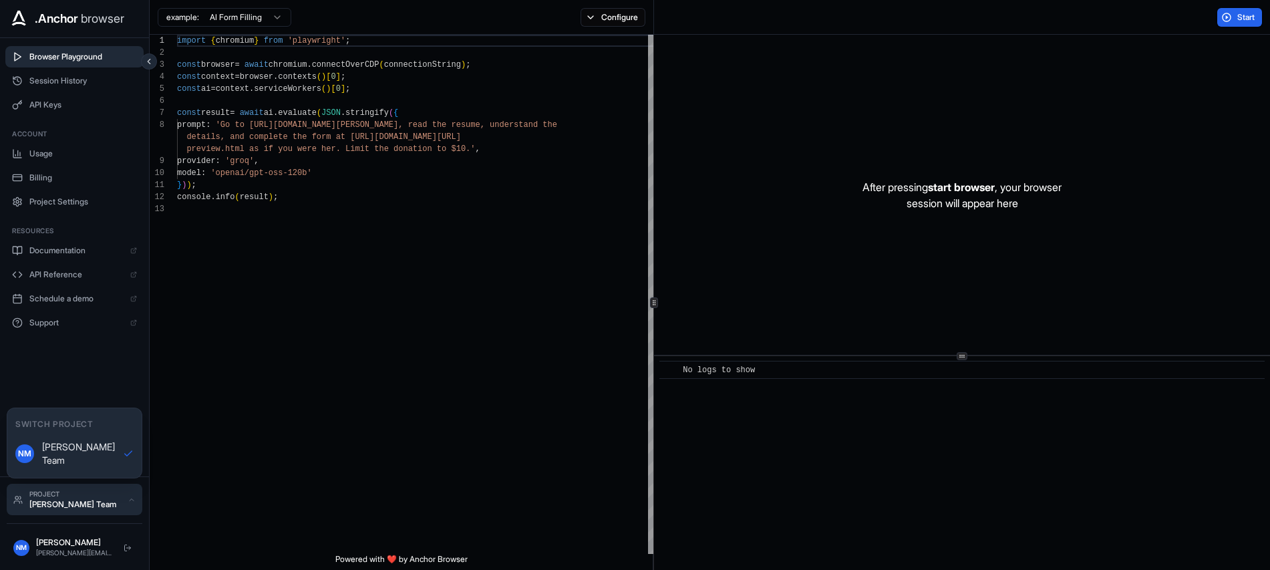
click at [90, 507] on div "[PERSON_NAME] Team" at bounding box center [75, 504] width 92 height 11
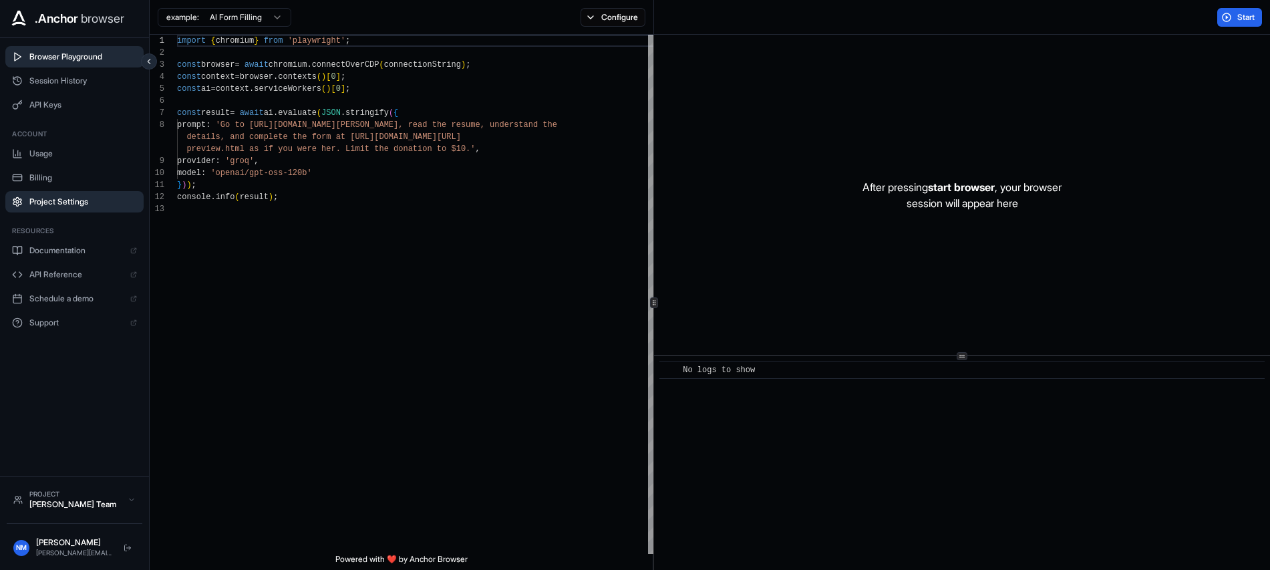
click at [53, 195] on button "Project Settings" at bounding box center [74, 201] width 138 height 21
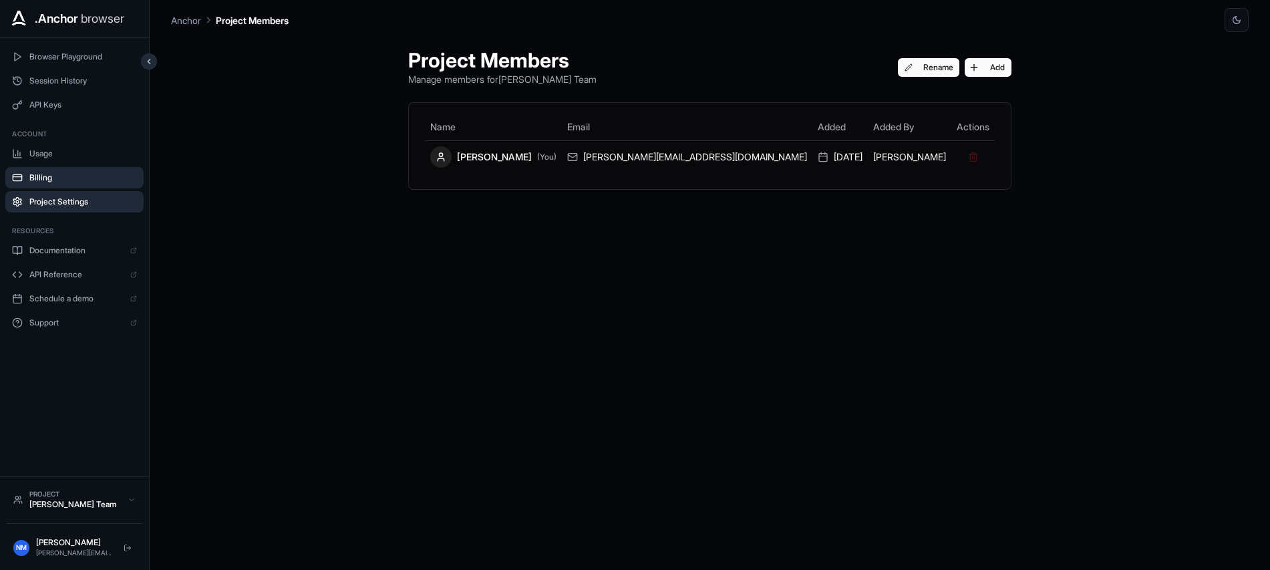
click at [49, 175] on span "Billing" at bounding box center [83, 177] width 108 height 11
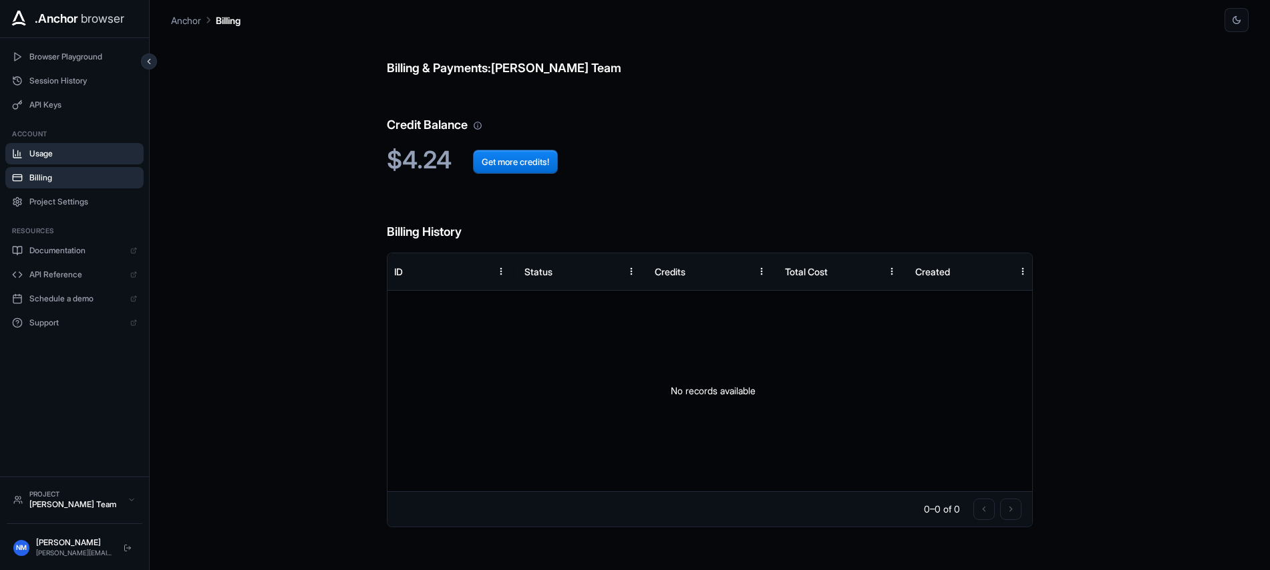
click at [53, 154] on span "Usage" at bounding box center [83, 153] width 108 height 11
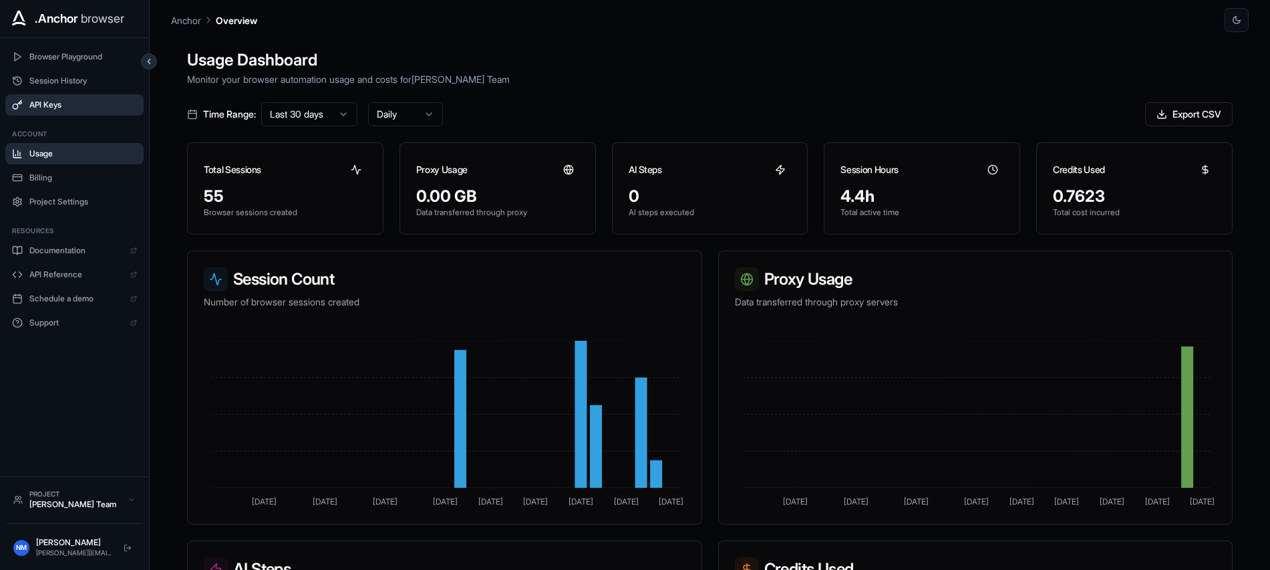
click at [49, 108] on span "API Keys" at bounding box center [83, 105] width 108 height 11
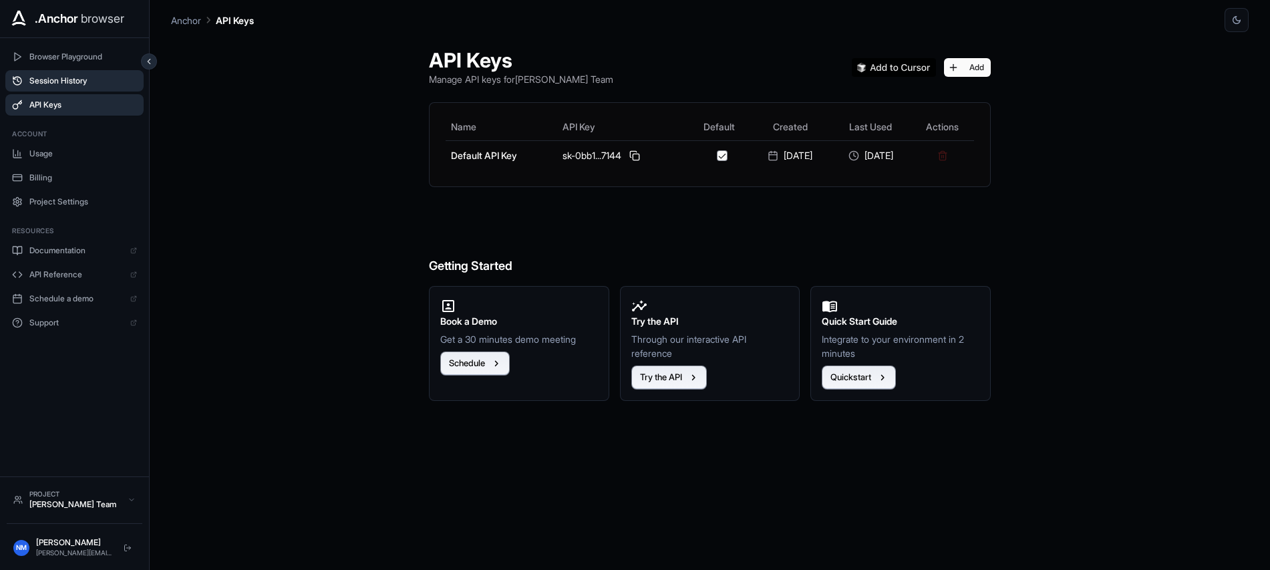
click at [63, 79] on span "Session History" at bounding box center [83, 80] width 108 height 11
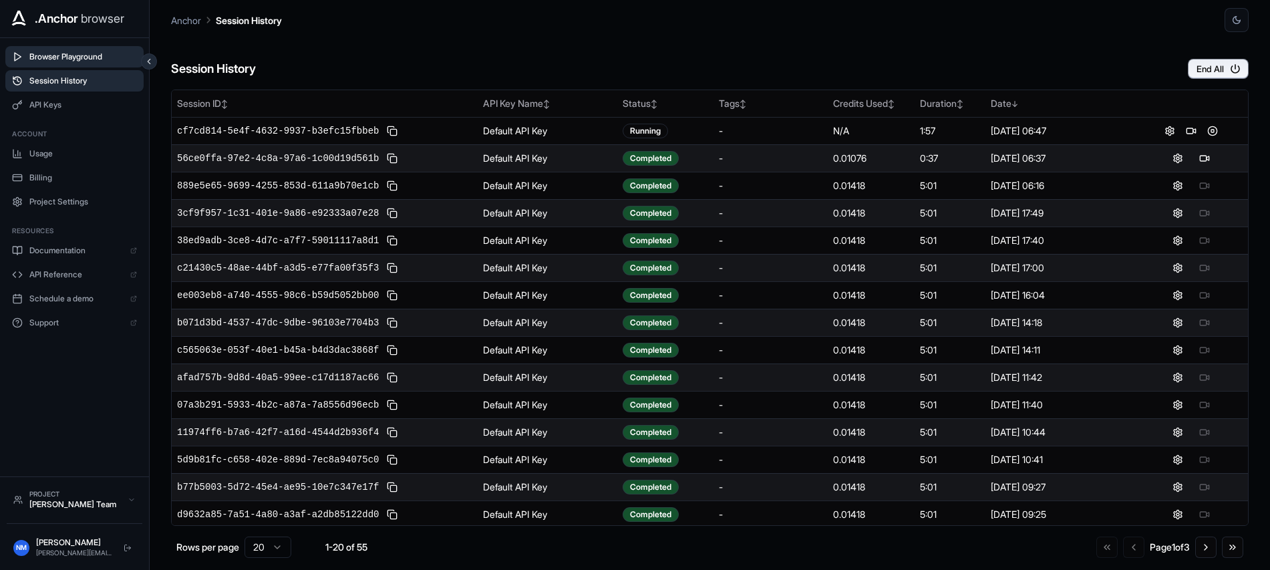
click at [81, 51] on span "Browser Playground" at bounding box center [83, 56] width 108 height 11
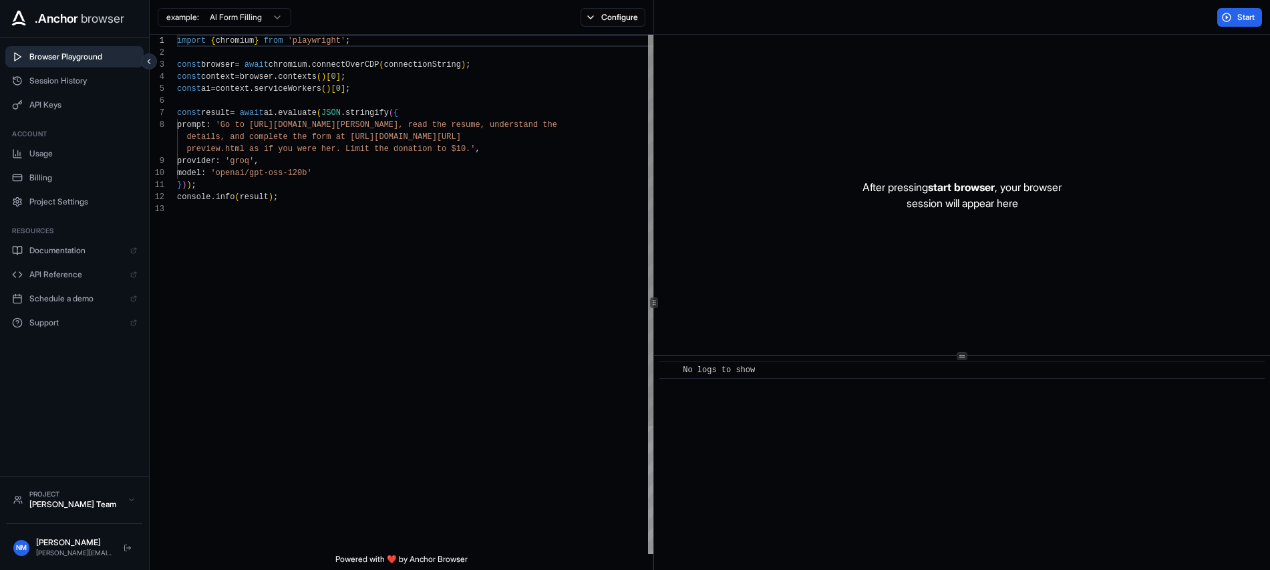
scroll to position [96, 0]
click at [204, 18] on html ".Anchor browser Browser Playground Session History API Keys Account Usage Billi…" at bounding box center [635, 285] width 1270 height 570
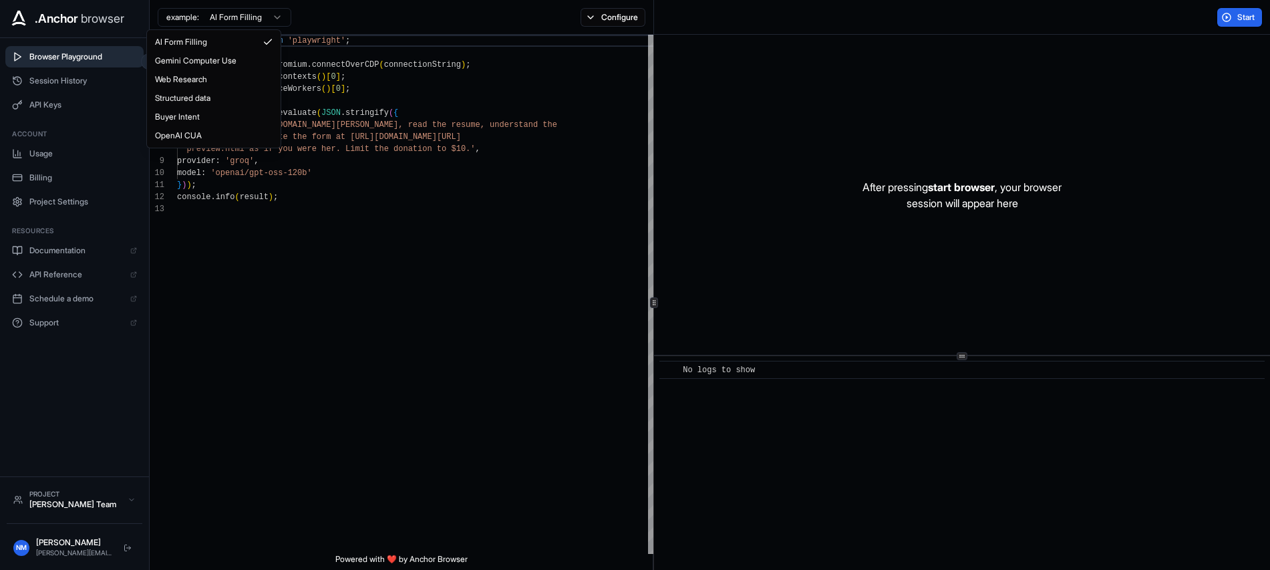
click at [204, 18] on html ".Anchor browser Browser Playground Session History API Keys Account Usage Billi…" at bounding box center [635, 285] width 1270 height 570
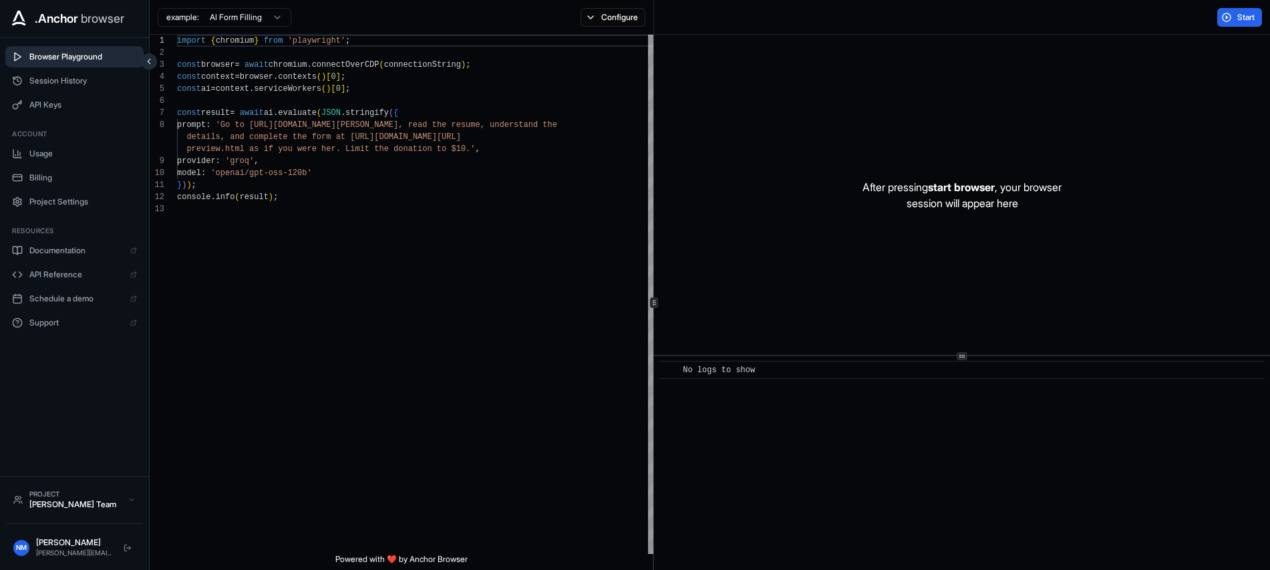
click at [313, 12] on div "example: AI Form Filling Configure" at bounding box center [402, 17] width 504 height 35
type textarea "**********"
click at [249, 328] on div "import { chromium } from 'playwright' ; const browser = await chromium . connec…" at bounding box center [417, 378] width 480 height 687
click at [120, 549] on button at bounding box center [128, 548] width 16 height 16
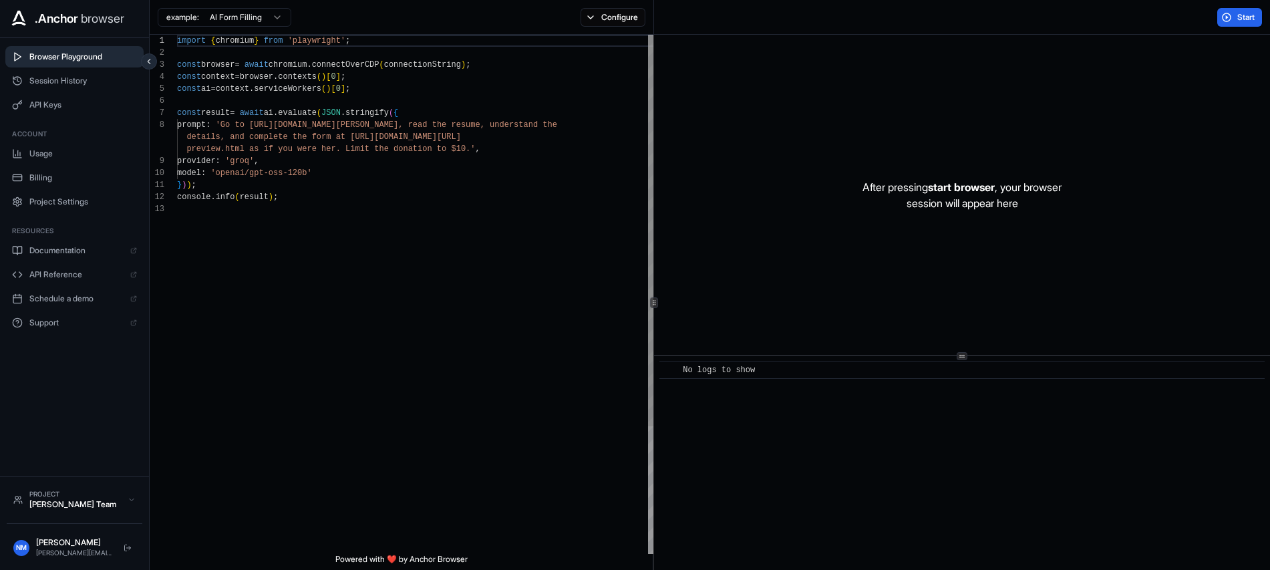
scroll to position [96, 0]
click at [974, 11] on div "Start" at bounding box center [962, 17] width 616 height 35
type textarea "**********"
click at [282, 251] on div "import { chromium } from 'playwright' ; const browser = await chromium . connec…" at bounding box center [417, 378] width 480 height 687
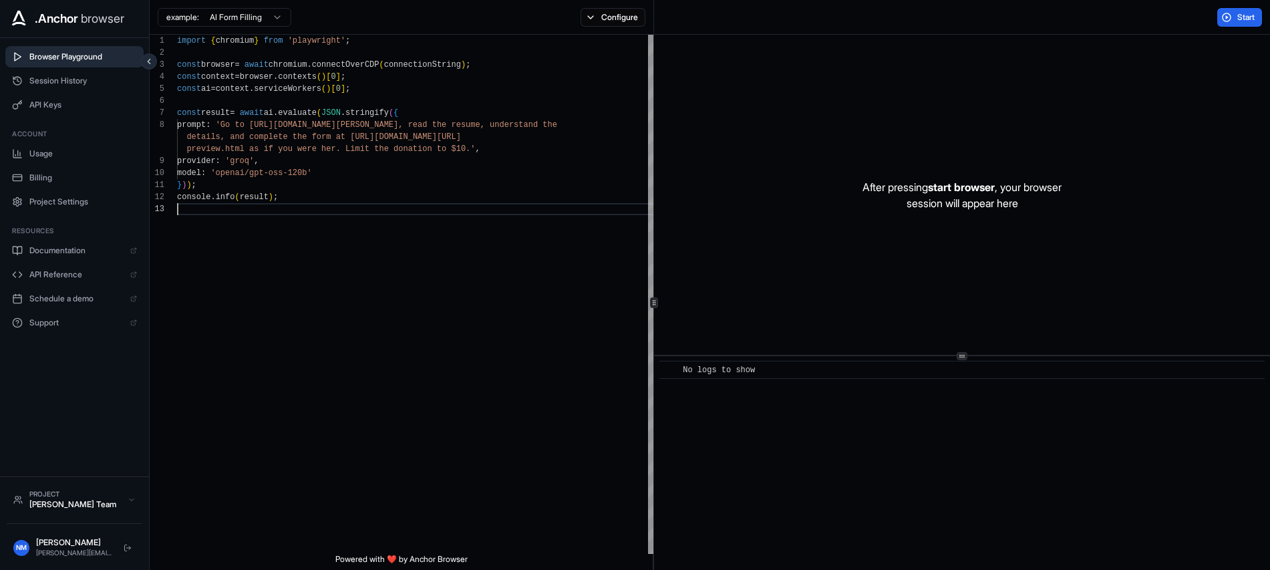
click at [184, 14] on html ".Anchor browser Browser Playground Session History API Keys Account Usage Billi…" at bounding box center [635, 285] width 1270 height 570
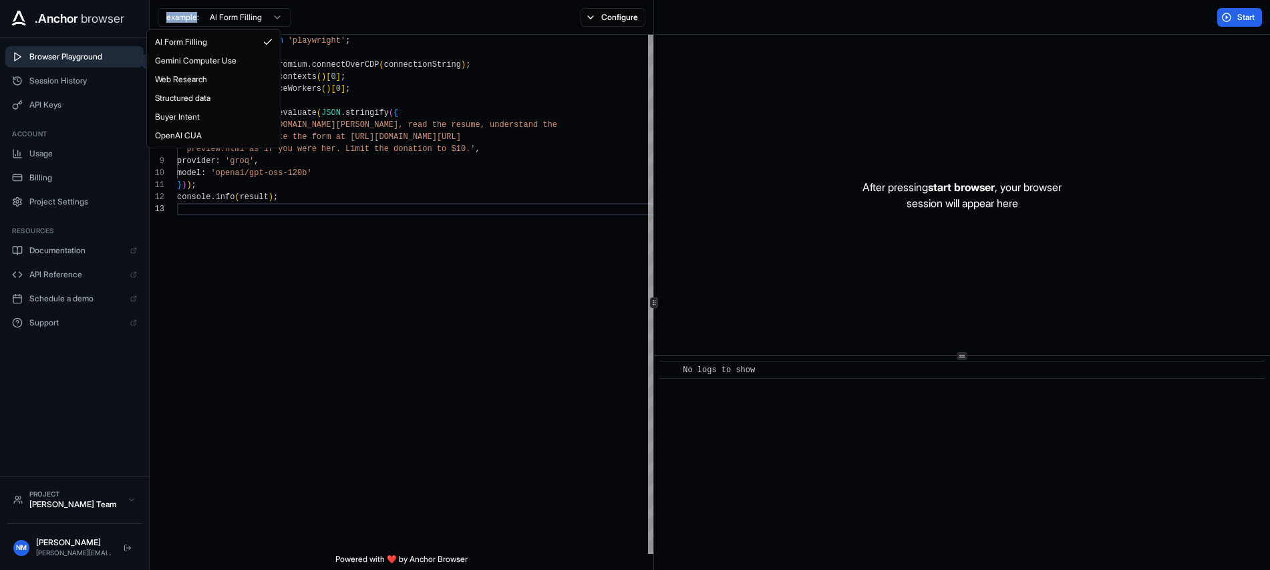
click at [210, 13] on html ".Anchor browser Browser Playground Session History API Keys Account Usage Billi…" at bounding box center [635, 285] width 1270 height 570
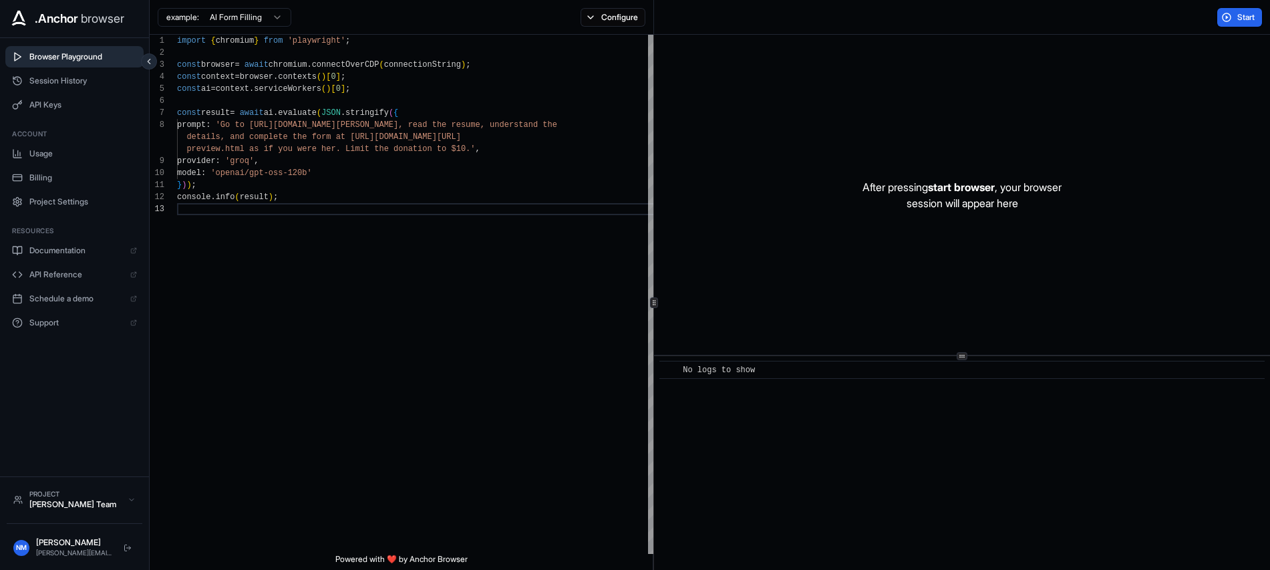
click at [314, 15] on div "example: AI Form Filling Configure" at bounding box center [402, 17] width 504 height 35
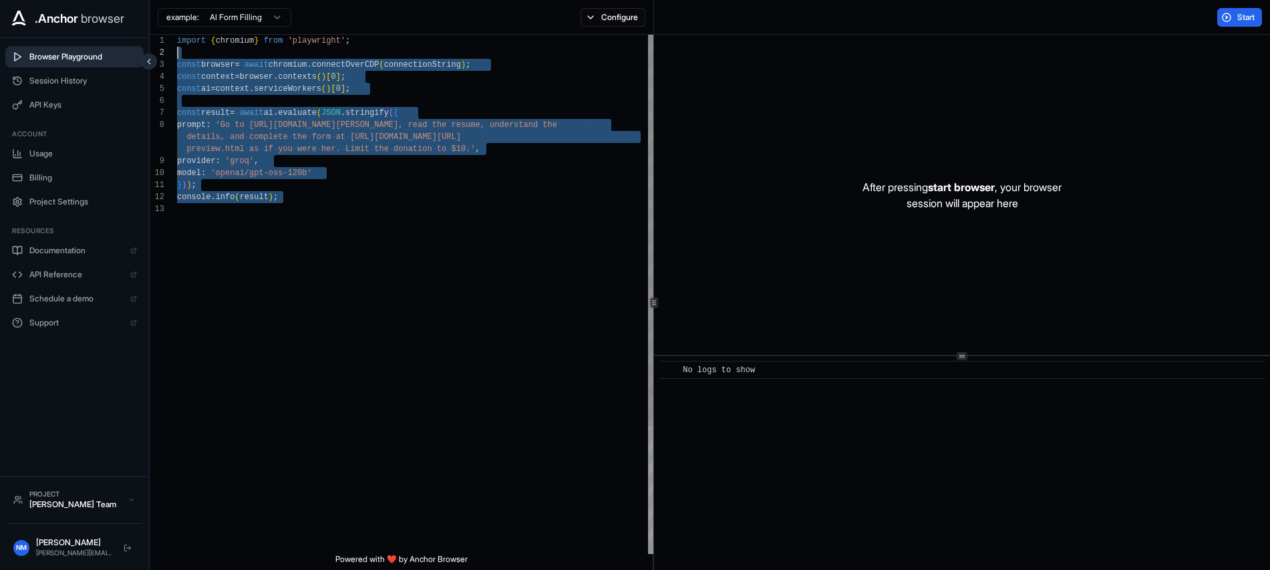
scroll to position [0, 0]
drag, startPoint x: 242, startPoint y: 215, endPoint x: 160, endPoint y: 26, distance: 206.1
click at [177, 35] on div "import { chromium } from 'playwright' ; const browser = await chromium . connec…" at bounding box center [417, 378] width 480 height 687
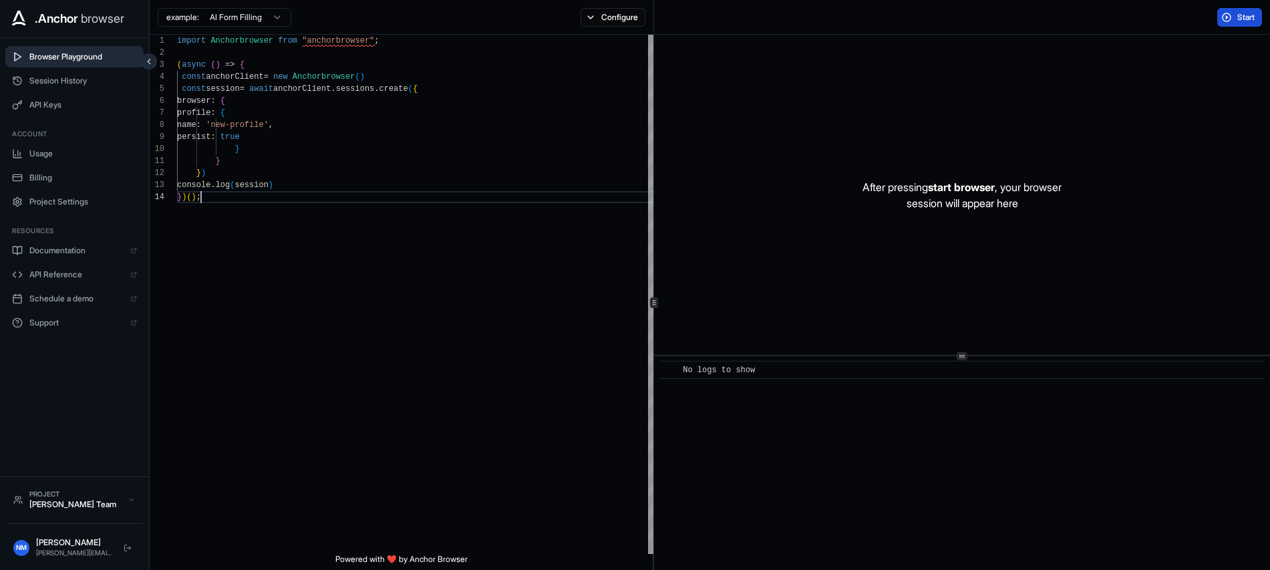
click at [1238, 16] on span "Start" at bounding box center [1246, 17] width 19 height 11
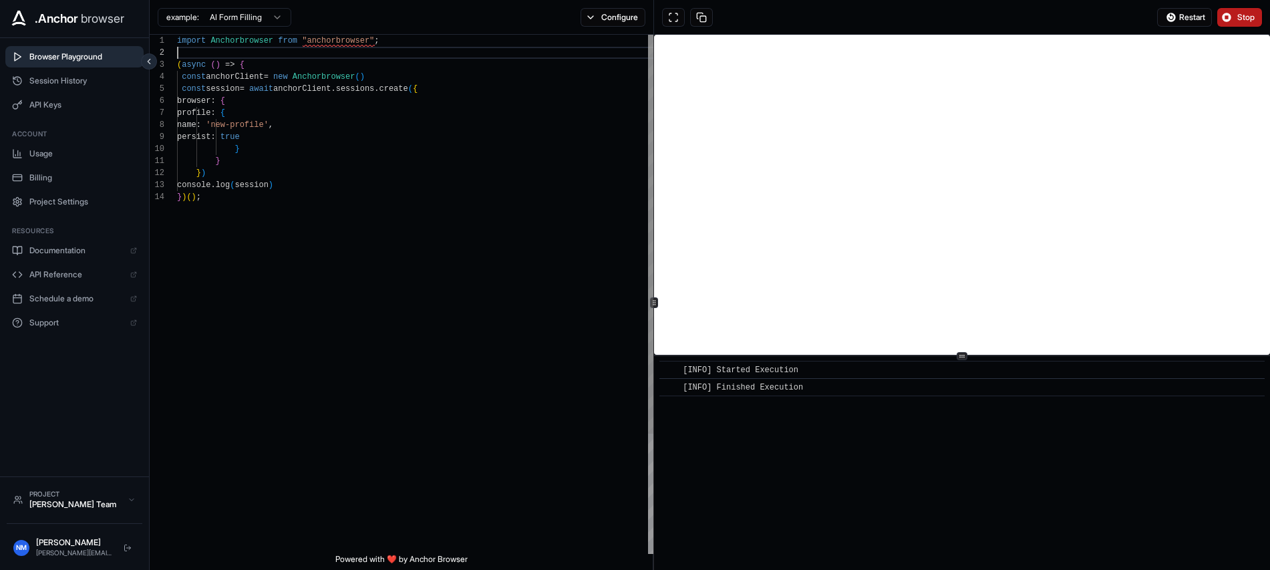
click at [422, 48] on div "import Anchorbrowser from "anchorbrowser" ; ( async ( ) => { const anchorClient…" at bounding box center [417, 372] width 480 height 675
drag, startPoint x: 310, startPoint y: 122, endPoint x: 289, endPoint y: 134, distance: 23.6
click at [258, 122] on div "import Anchorbrowser from "anchorbrowser" ; ( async ( ) => { const anchorClient…" at bounding box center [417, 372] width 480 height 675
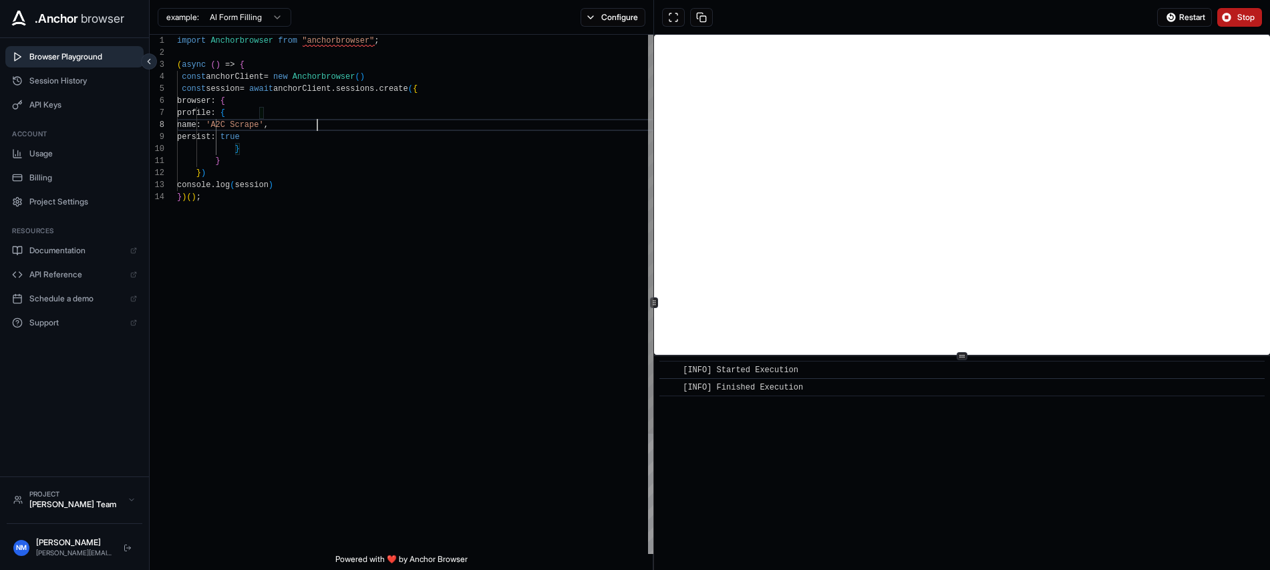
click at [311, 300] on div "import Anchorbrowser from "anchorbrowser" ; ( async ( ) => { const anchorClient…" at bounding box center [417, 372] width 480 height 675
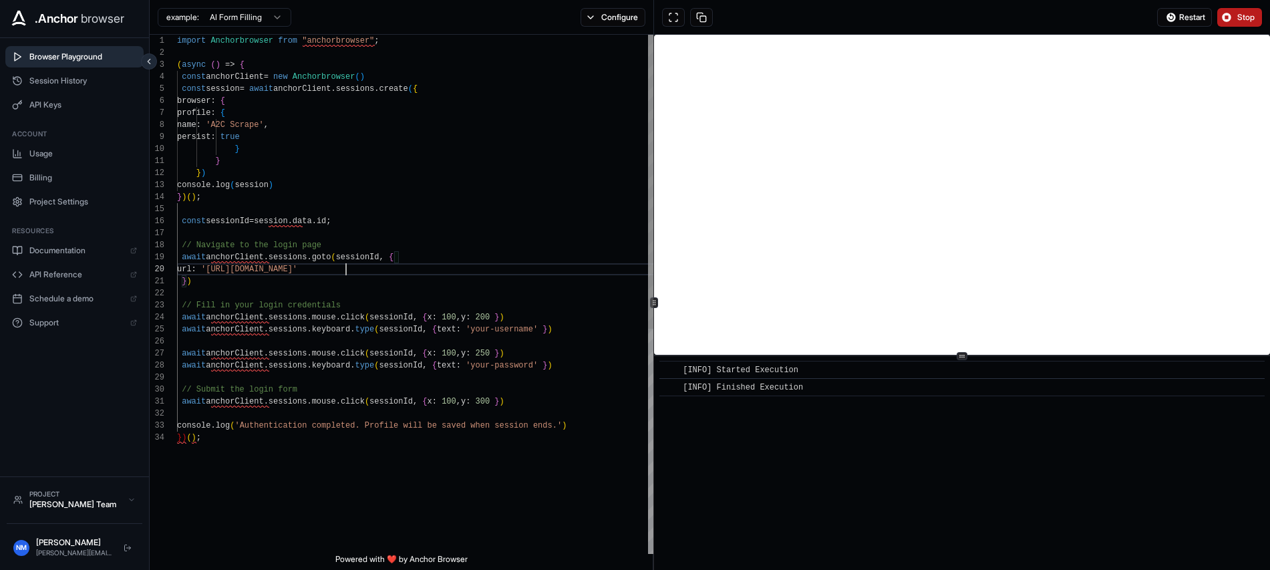
scroll to position [108, 0]
drag, startPoint x: 334, startPoint y: 271, endPoint x: 215, endPoint y: 269, distance: 118.9
click at [215, 269] on div "import Anchorbrowser from "anchorbrowser" ; ( async ( ) => { const anchorClient…" at bounding box center [417, 493] width 480 height 916
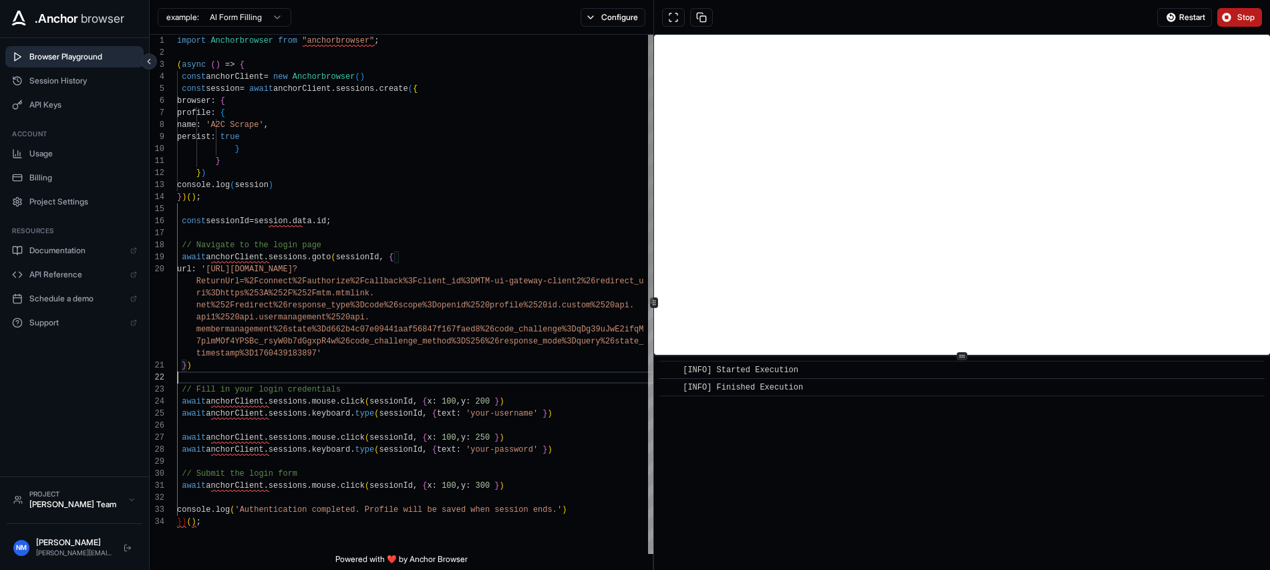
click at [263, 378] on div "import Anchorbrowser from "anchorbrowser" ; ( async ( ) => { const anchorClient…" at bounding box center [417, 535] width 480 height 1000
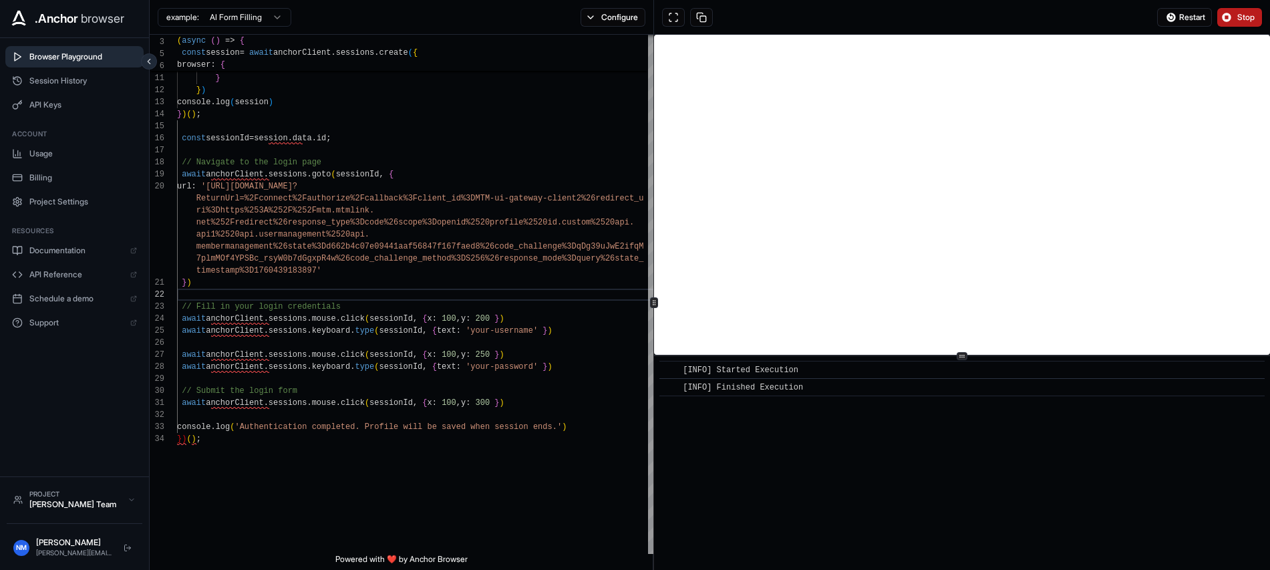
click at [1247, 16] on span "Stop" at bounding box center [1246, 17] width 19 height 11
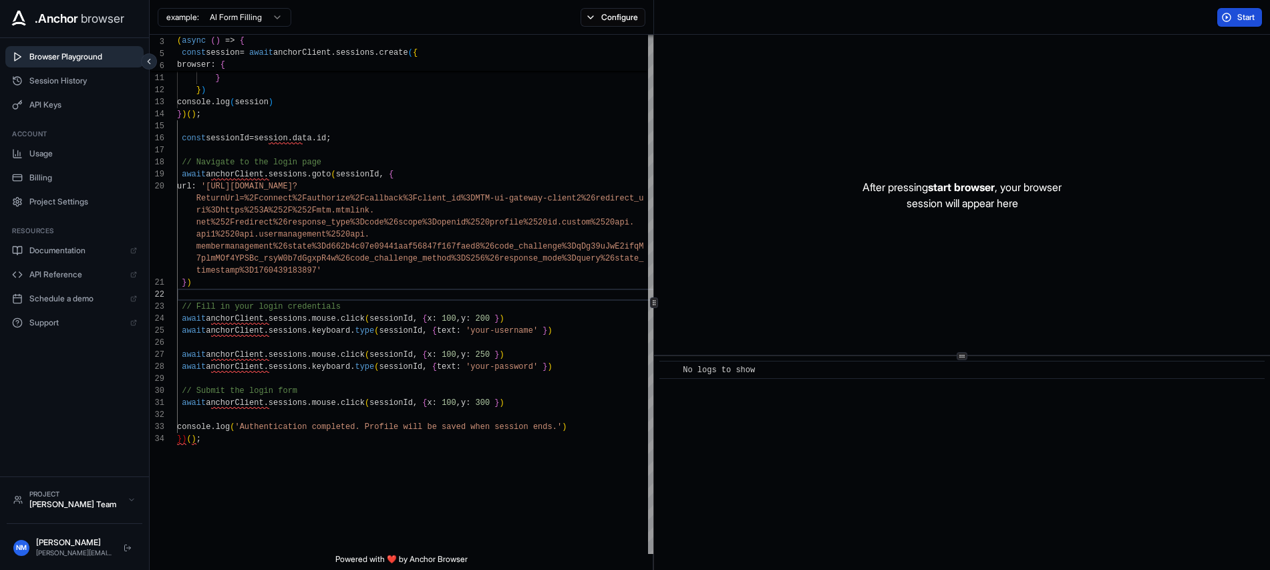
click at [1241, 15] on span "Start" at bounding box center [1246, 17] width 19 height 11
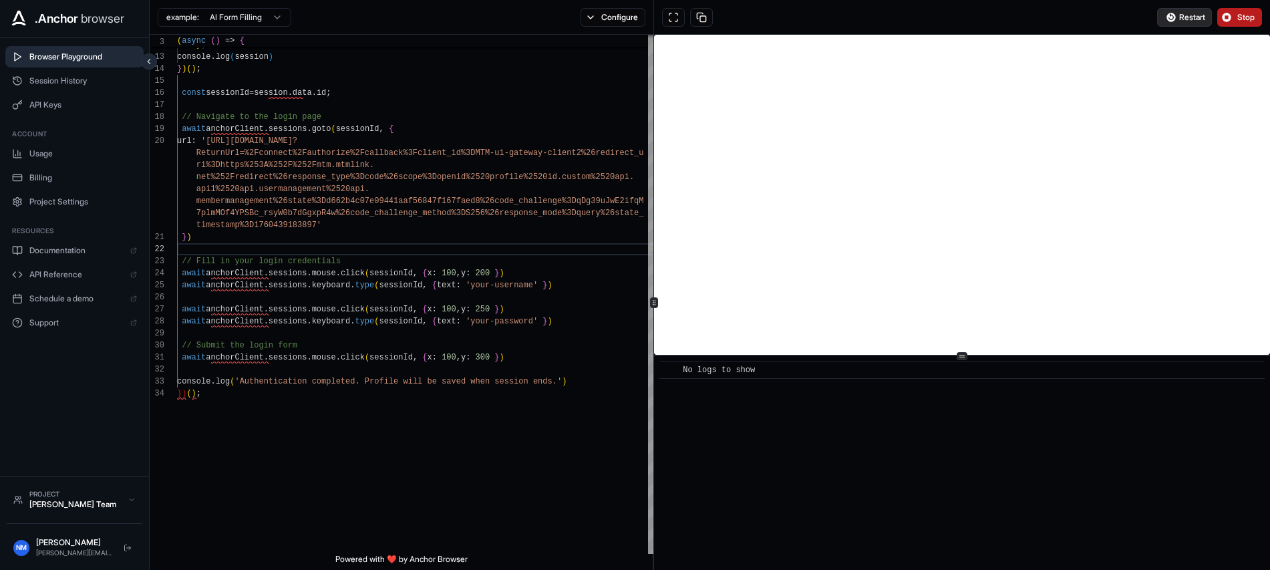
click at [1182, 17] on span "Restart" at bounding box center [1192, 17] width 26 height 11
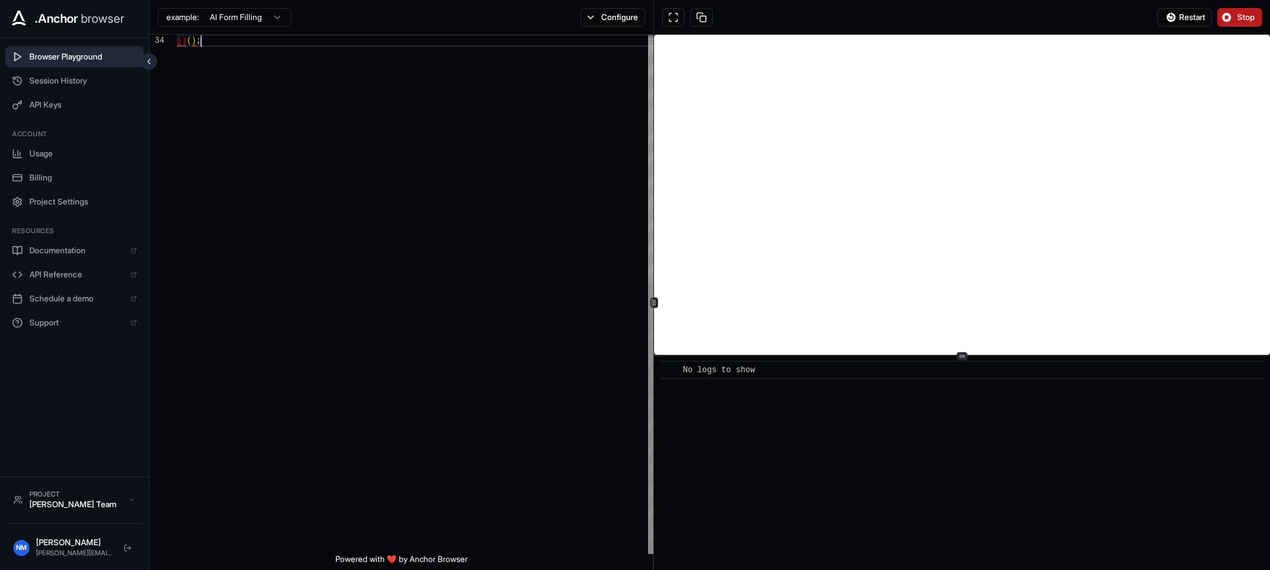
scroll to position [0, 0]
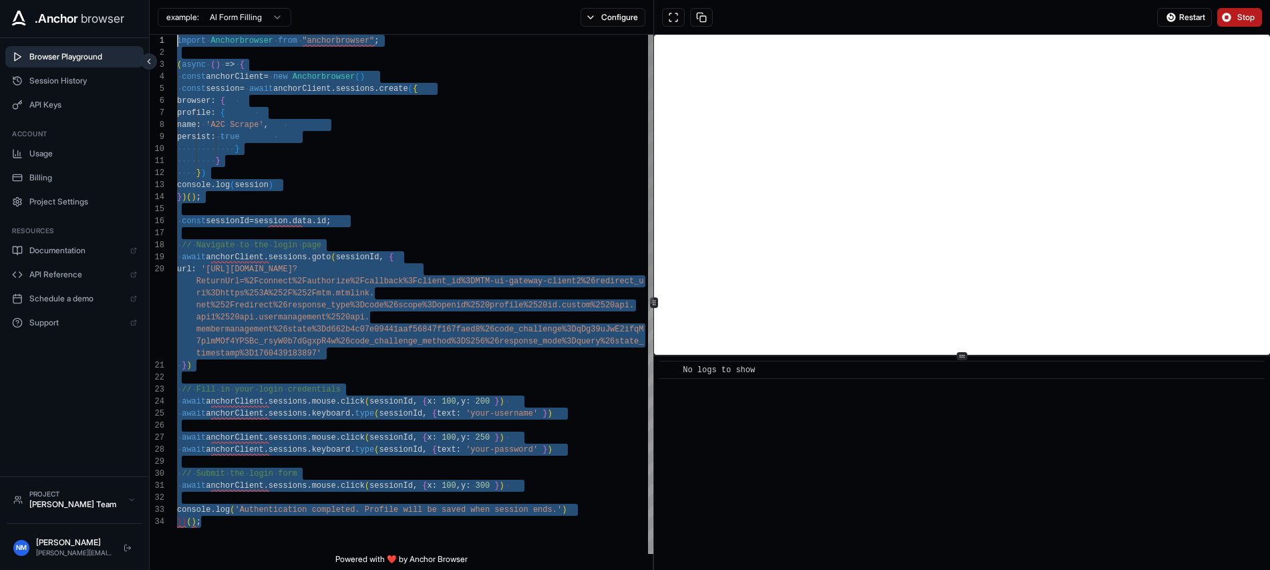
drag, startPoint x: 305, startPoint y: 322, endPoint x: 158, endPoint y: -90, distance: 437.0
click at [177, 35] on div "} ) ( ) ; console . log ( 'Authentication completed. Profile will be saved w he…" at bounding box center [417, 535] width 480 height 1000
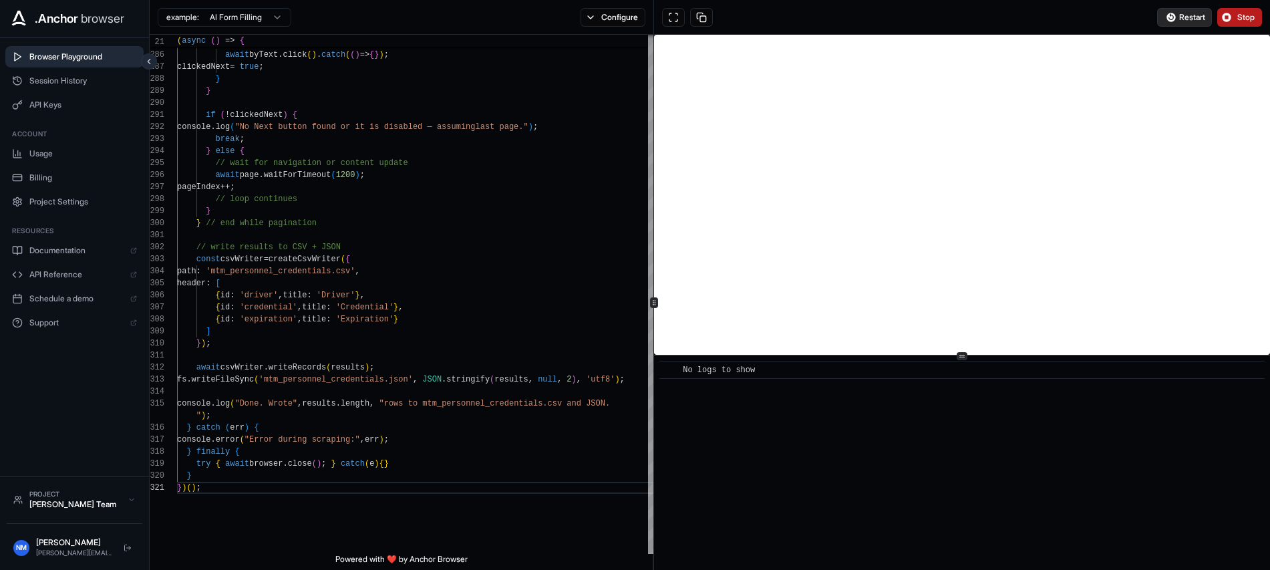
click at [1189, 19] on span "Restart" at bounding box center [1192, 17] width 26 height 11
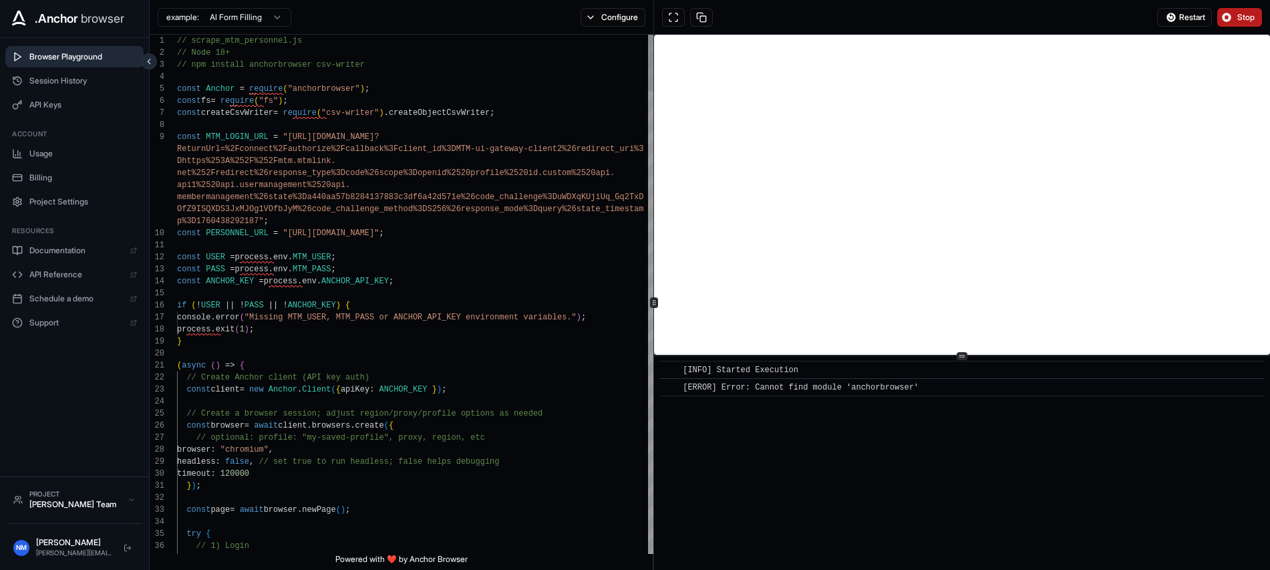
scroll to position [60, 0]
drag, startPoint x: 345, startPoint y: 88, endPoint x: 294, endPoint y: 84, distance: 51.5
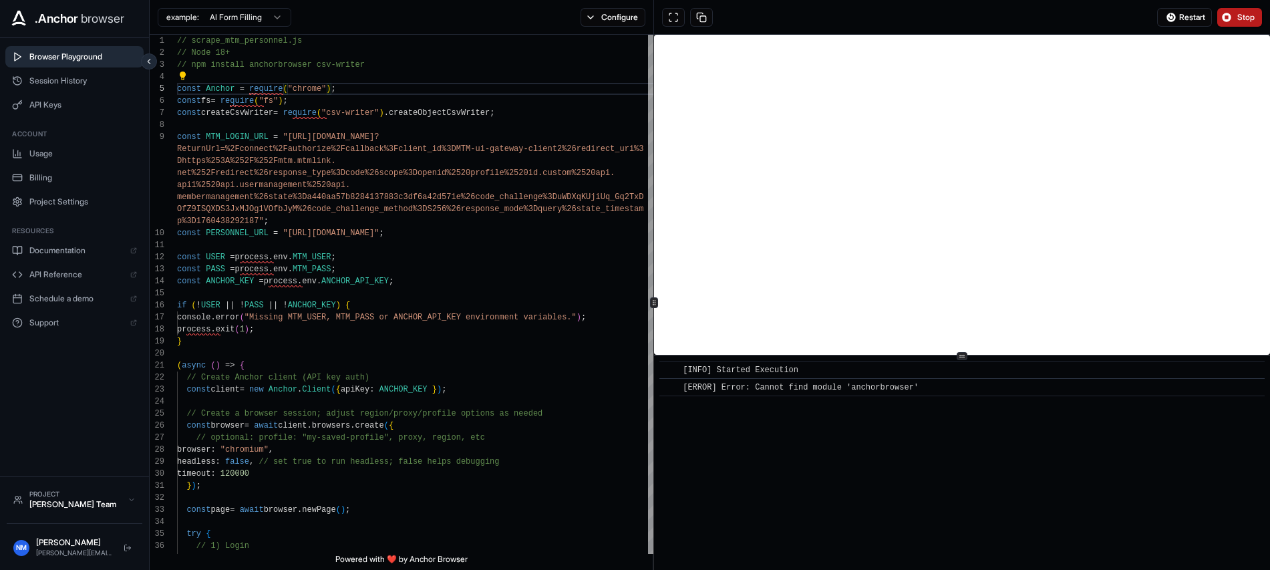
type textarea "**********"
click at [1234, 18] on button "Stop" at bounding box center [1239, 17] width 45 height 19
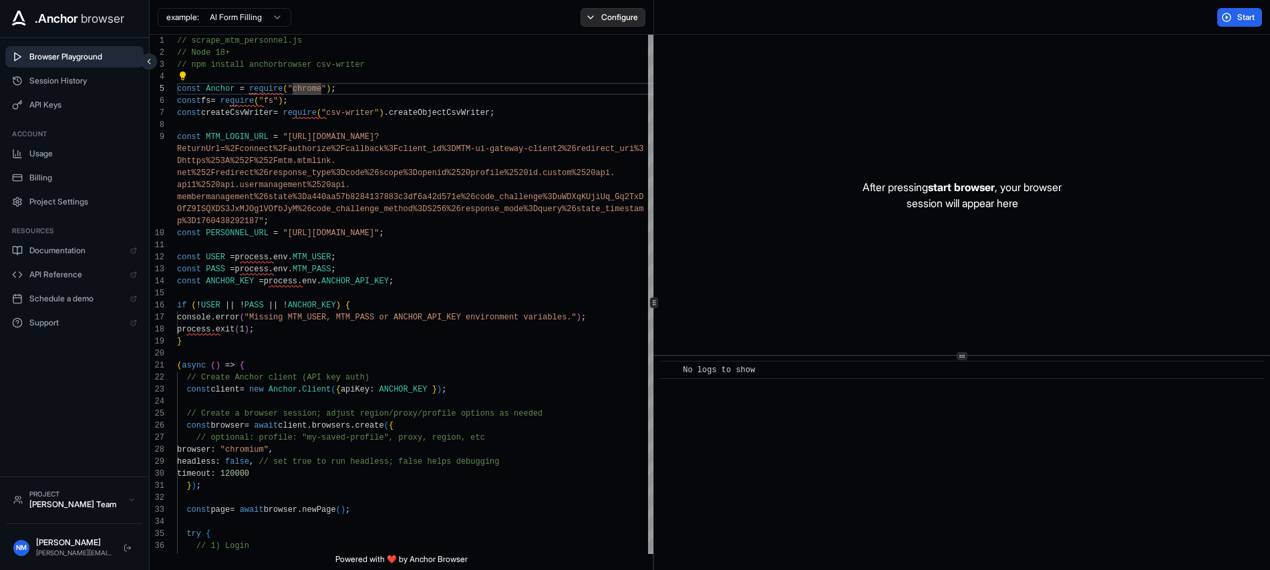
click at [601, 19] on button "Configure" at bounding box center [613, 17] width 65 height 19
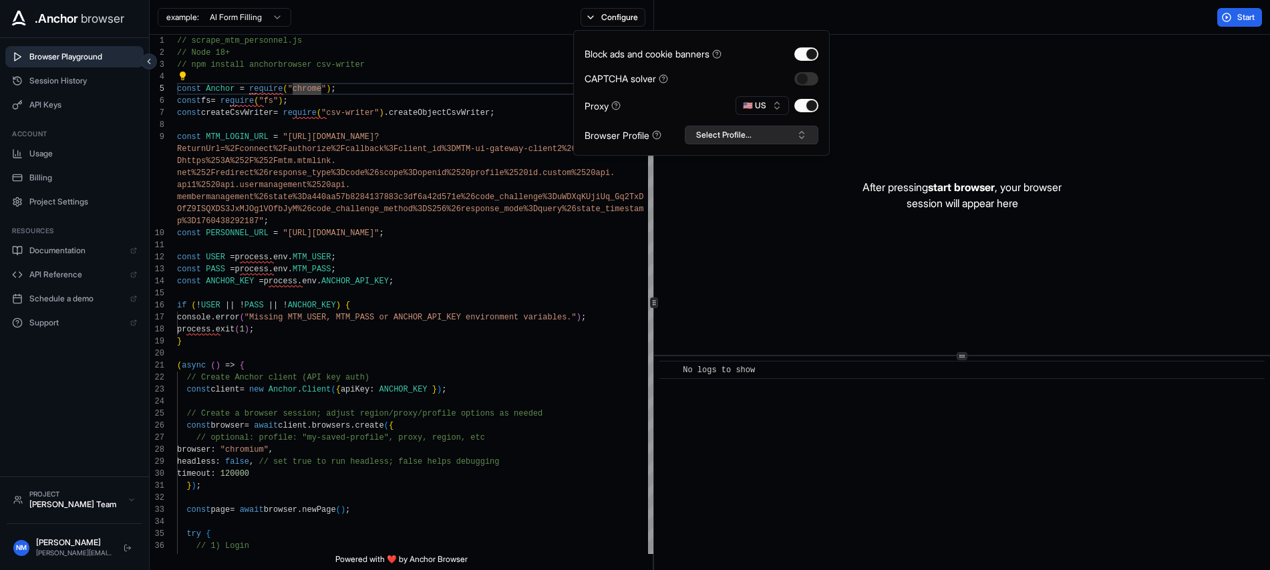
click at [769, 135] on button "Select Profile..." at bounding box center [752, 135] width 134 height 19
click at [735, 159] on input "text" at bounding box center [759, 160] width 100 height 24
click at [748, 161] on input "text" at bounding box center [759, 160] width 100 height 24
type input "***"
click at [747, 212] on button "Create "MTM"" at bounding box center [752, 206] width 122 height 24
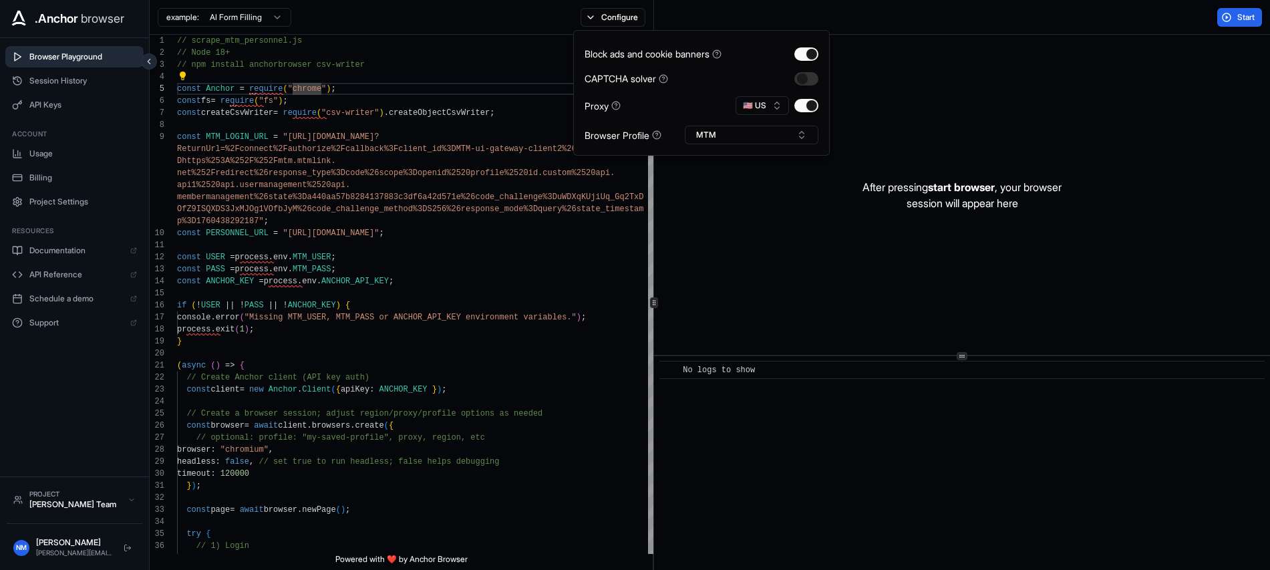
click at [965, 106] on div "After pressing start browser , your browser session will appear here" at bounding box center [962, 195] width 616 height 320
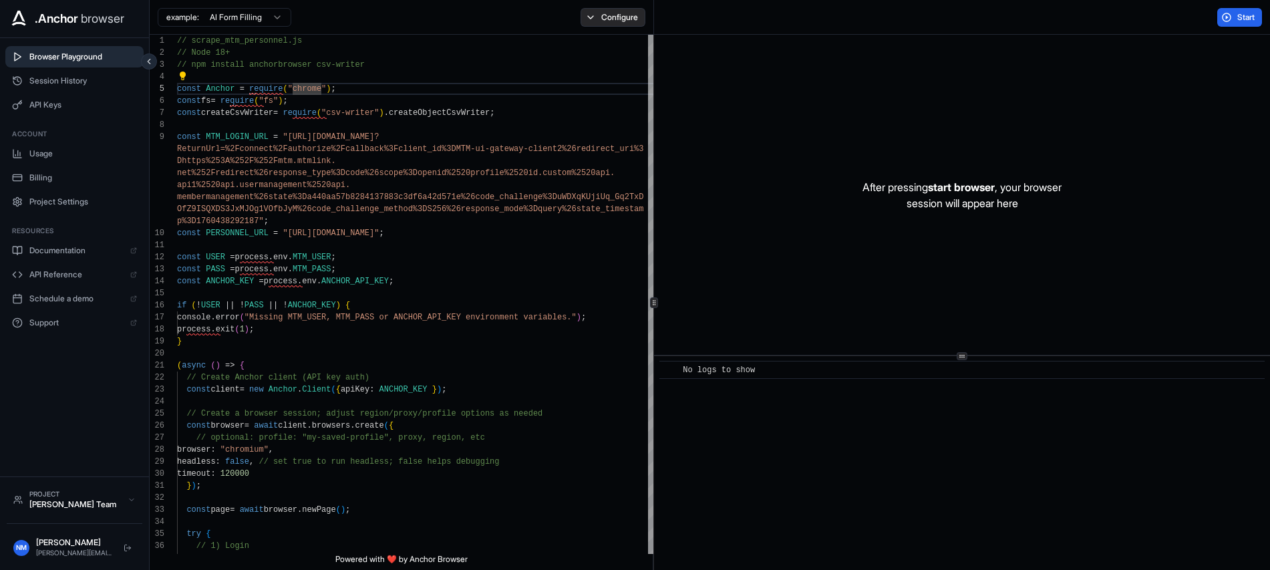
click at [619, 20] on button "Configure" at bounding box center [613, 17] width 65 height 19
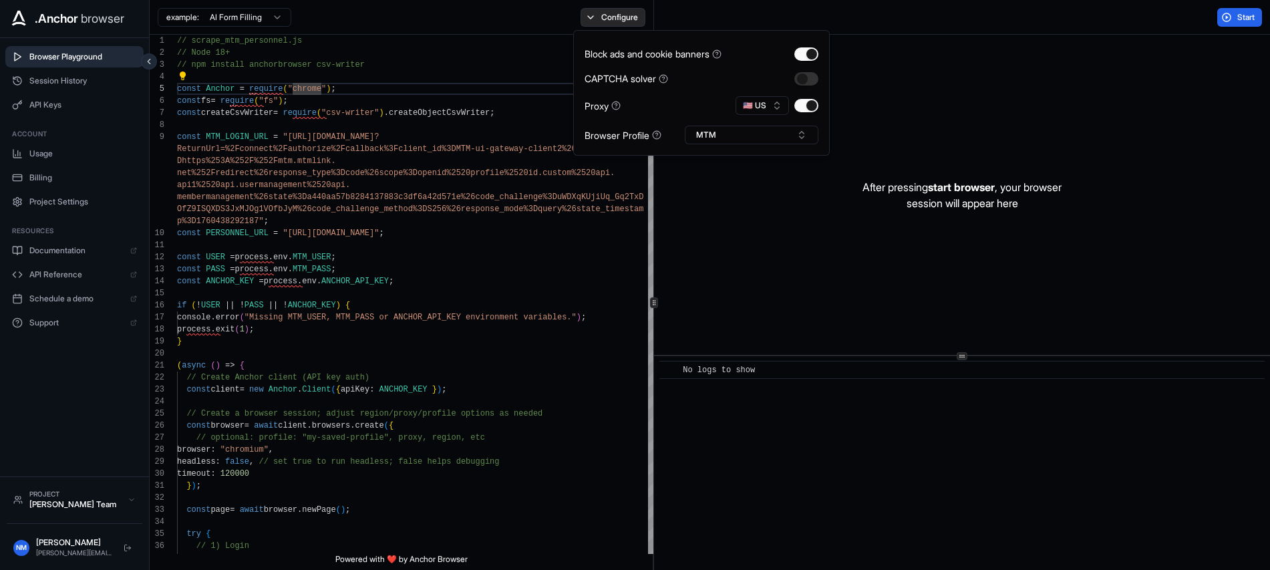
click at [619, 20] on button "Configure" at bounding box center [613, 17] width 65 height 19
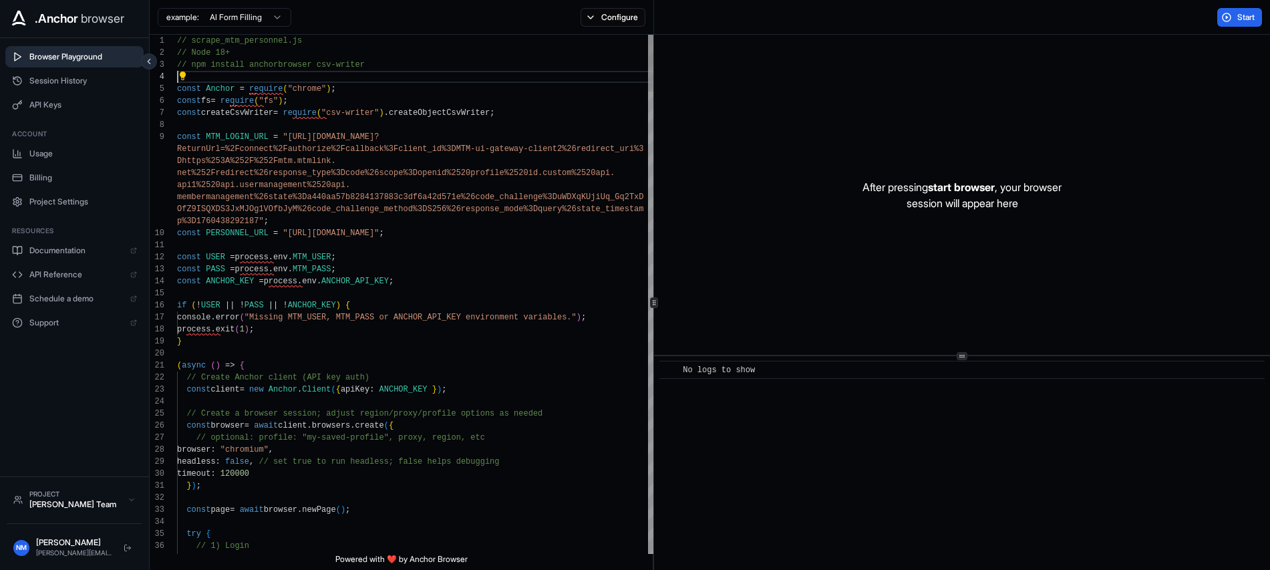
scroll to position [36, 0]
click at [39, 61] on span "Browser Playground" at bounding box center [83, 56] width 108 height 11
click at [48, 86] on span "Session History" at bounding box center [83, 80] width 108 height 11
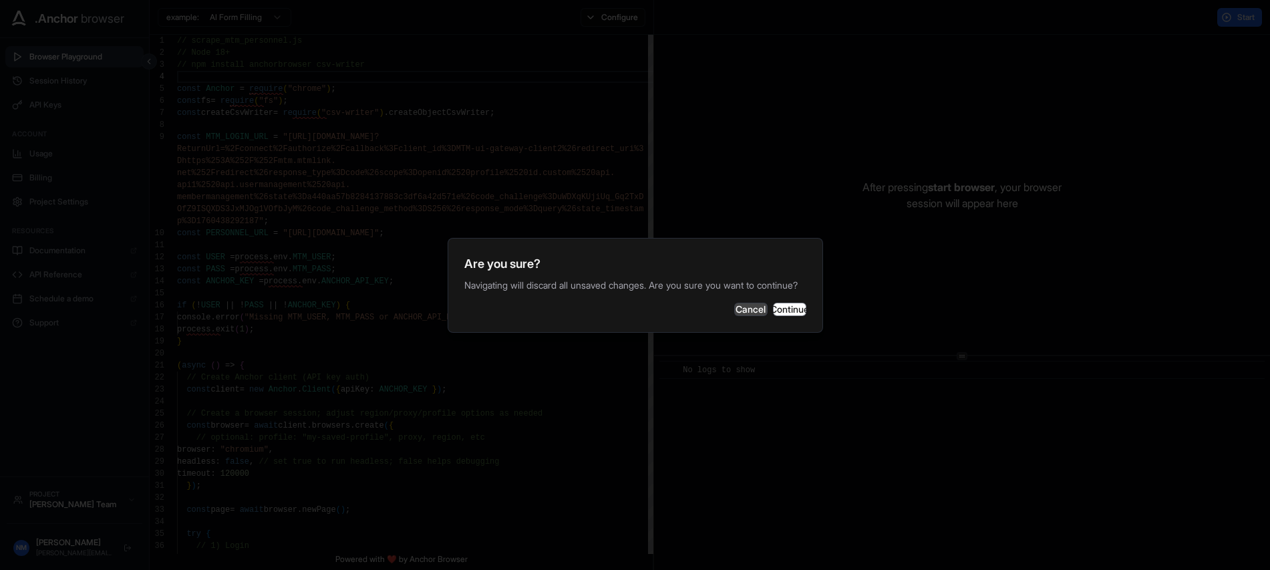
click at [734, 316] on button "Cancel" at bounding box center [750, 309] width 33 height 13
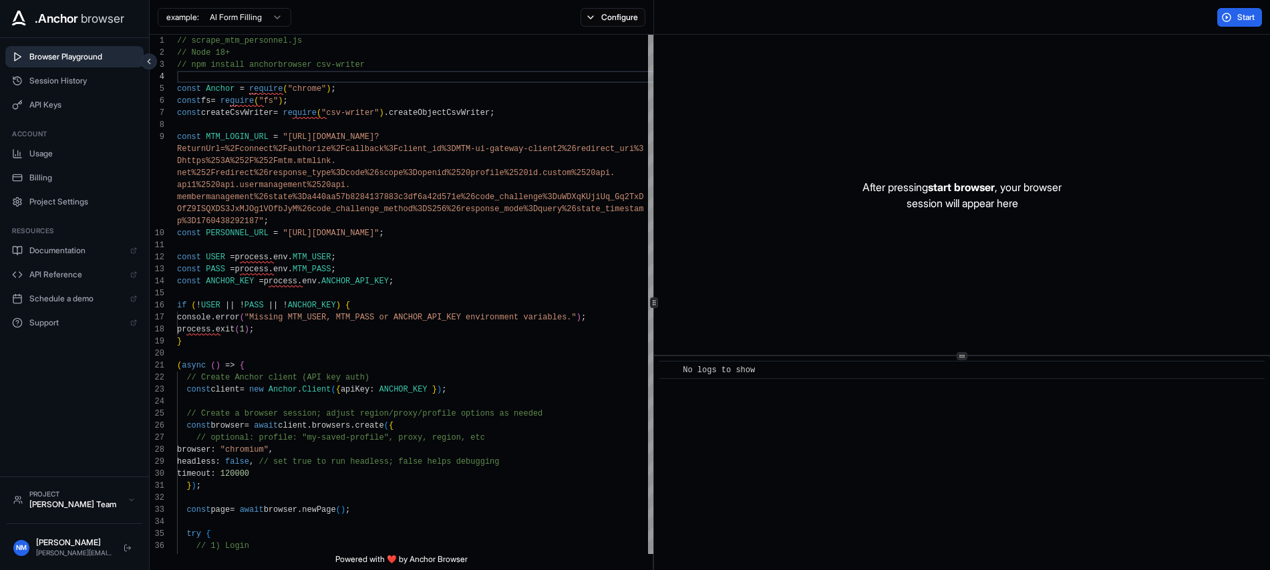
click at [78, 14] on span ".Anchor" at bounding box center [56, 18] width 43 height 19
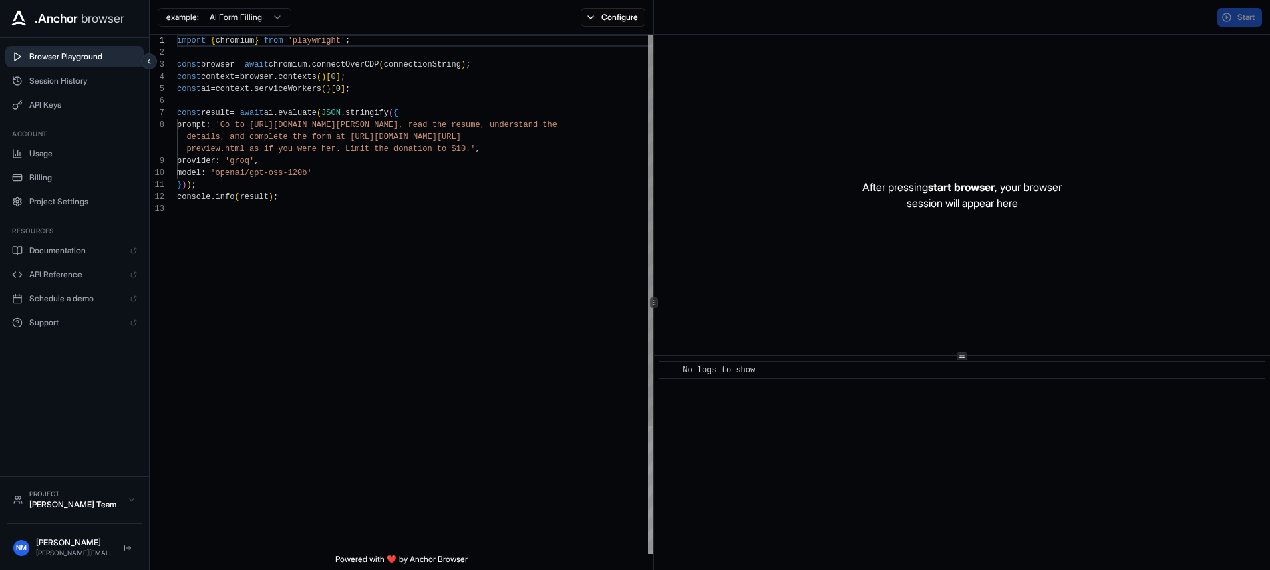
scroll to position [96, 0]
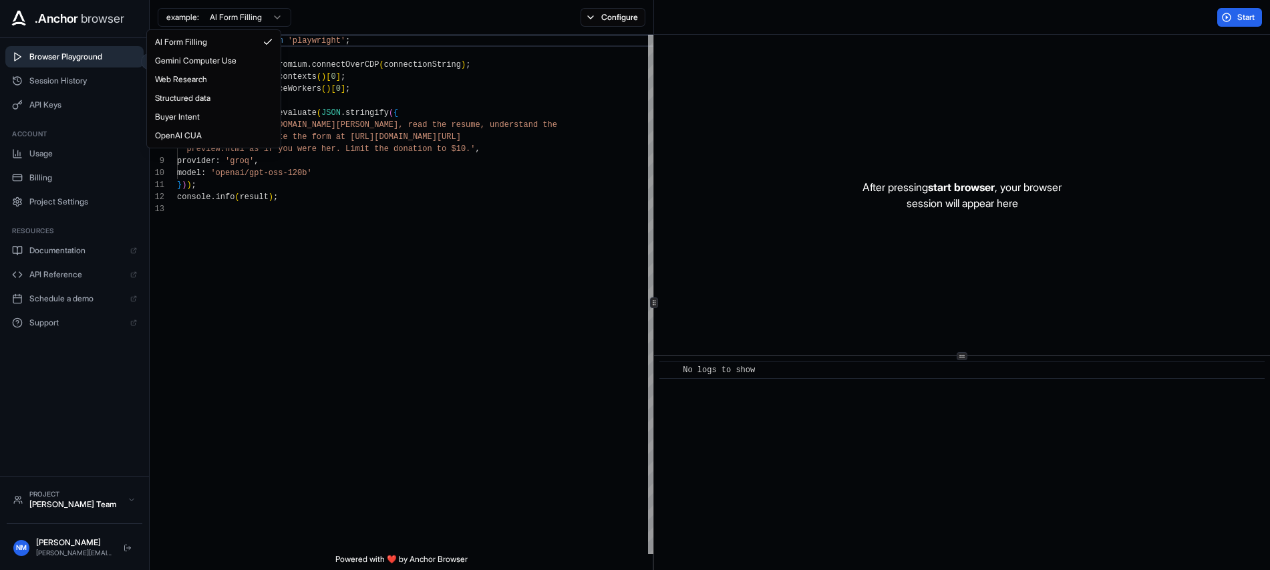
click at [249, 13] on html ".Anchor browser Browser Playground Session History API Keys Account Usage Billi…" at bounding box center [635, 285] width 1270 height 570
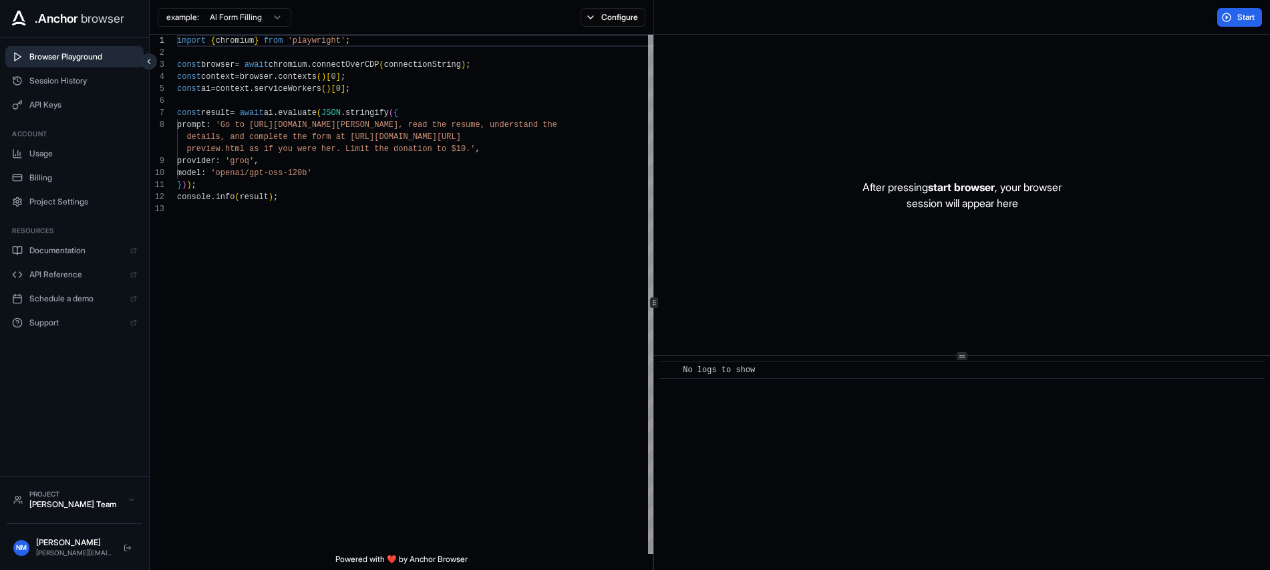
drag, startPoint x: 339, startPoint y: 16, endPoint x: 337, endPoint y: 3, distance: 13.0
click at [339, 16] on html ".Anchor browser Browser Playground Session History API Keys Account Usage Billi…" at bounding box center [635, 285] width 1270 height 570
click at [54, 200] on span "Project Settings" at bounding box center [83, 201] width 108 height 11
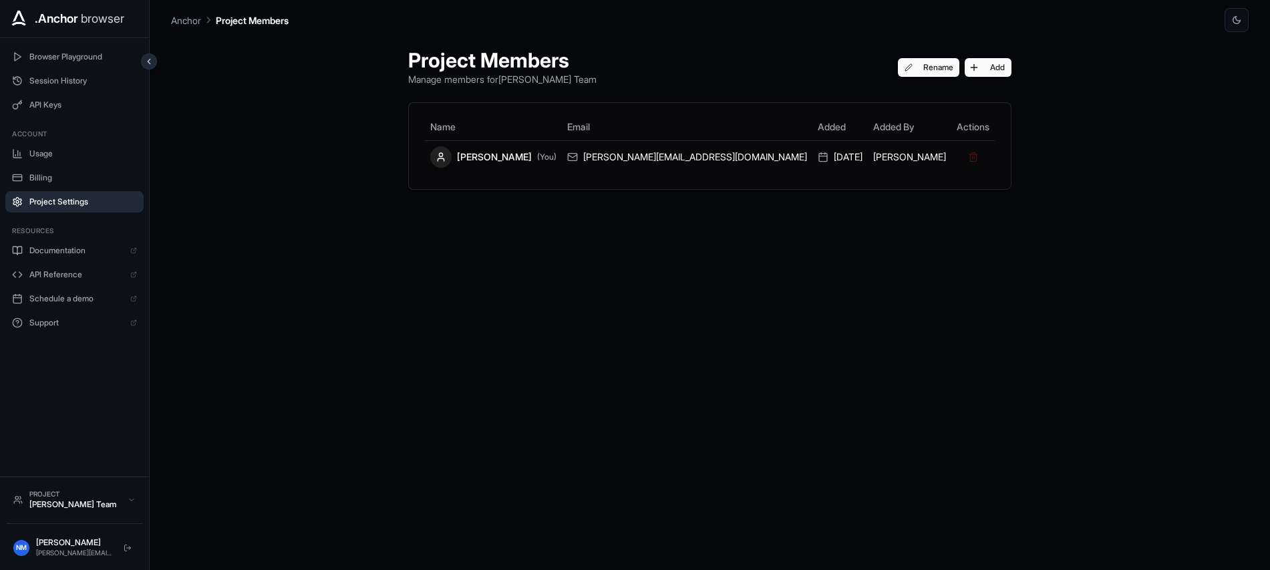
click at [261, 220] on div "Project Members Manage members for [PERSON_NAME] Team Rename Add Name Email Add…" at bounding box center [710, 301] width 1078 height 538
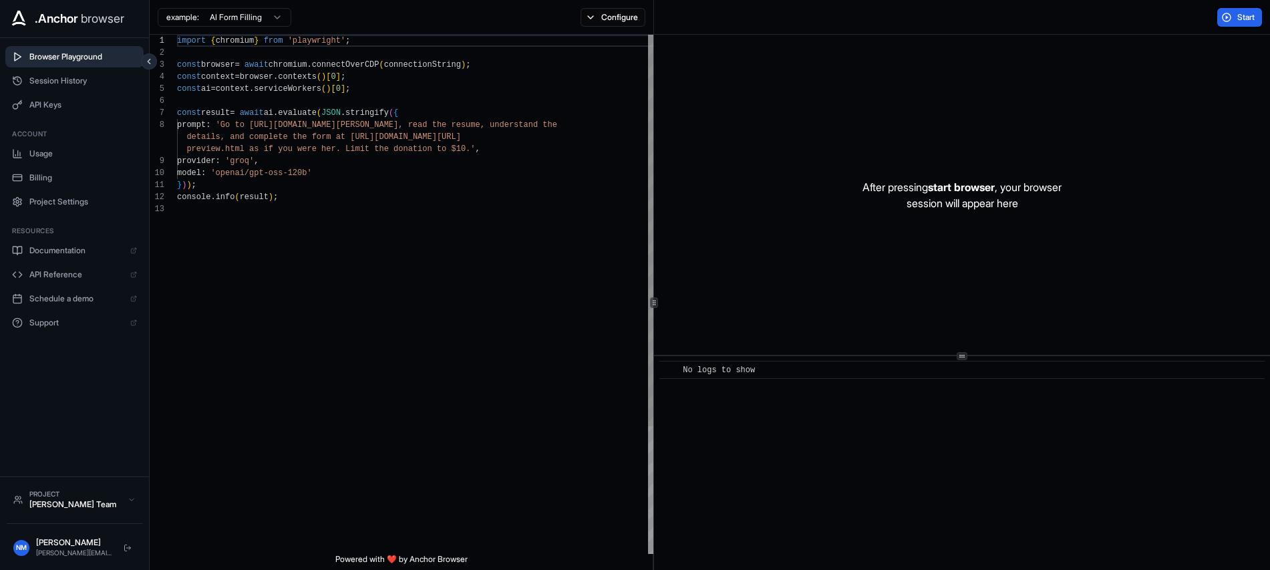
scroll to position [96, 0]
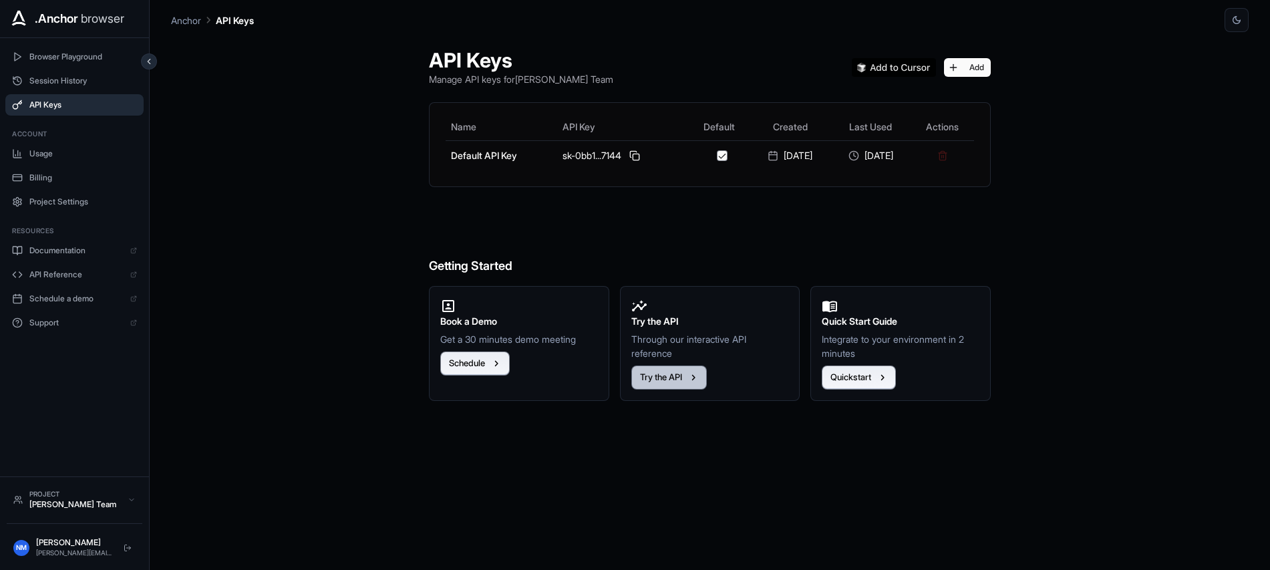
click at [661, 377] on button "Try the API" at bounding box center [668, 377] width 75 height 24
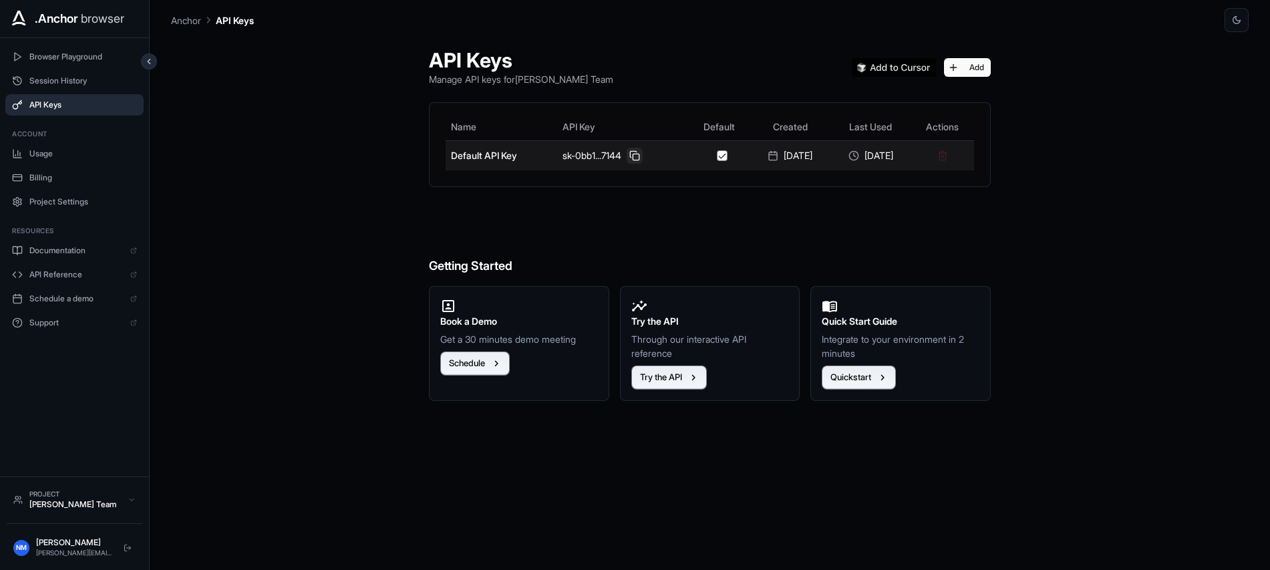
click at [627, 157] on button at bounding box center [635, 156] width 16 height 16
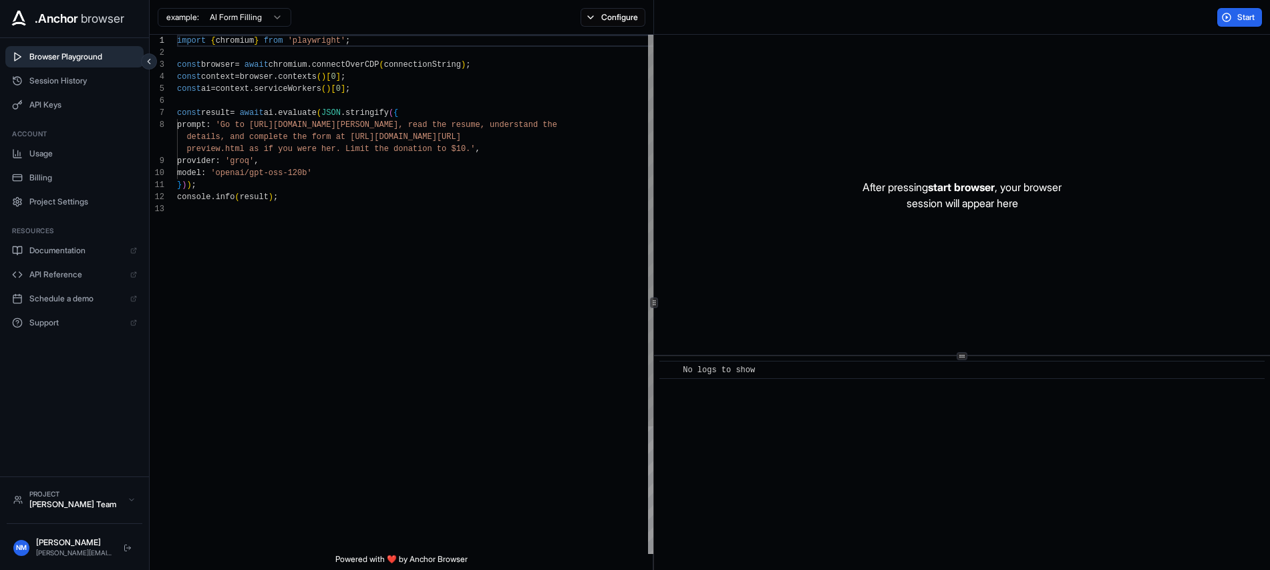
scroll to position [96, 0]
